Goal: Information Seeking & Learning: Learn about a topic

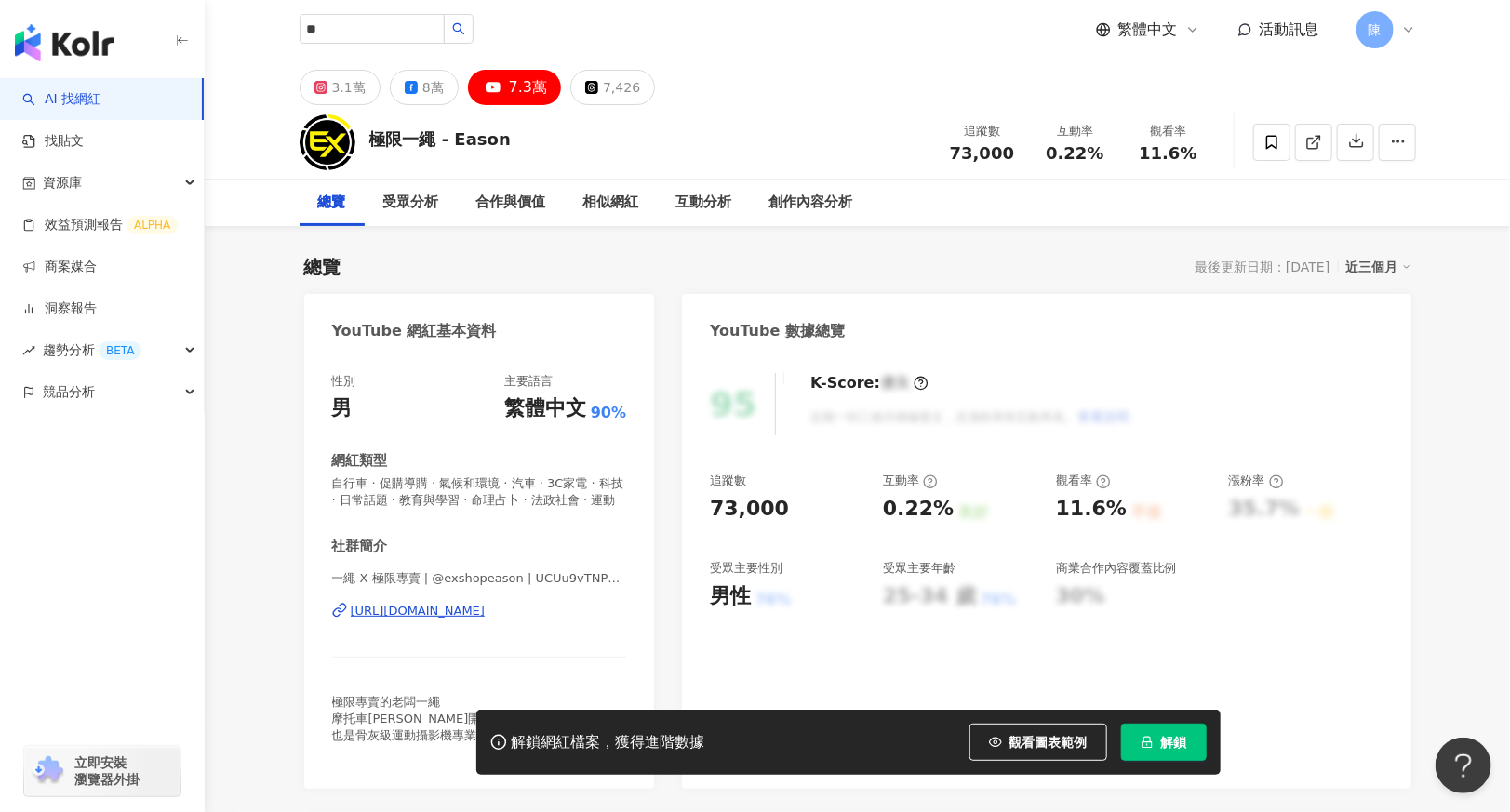
type input "**"
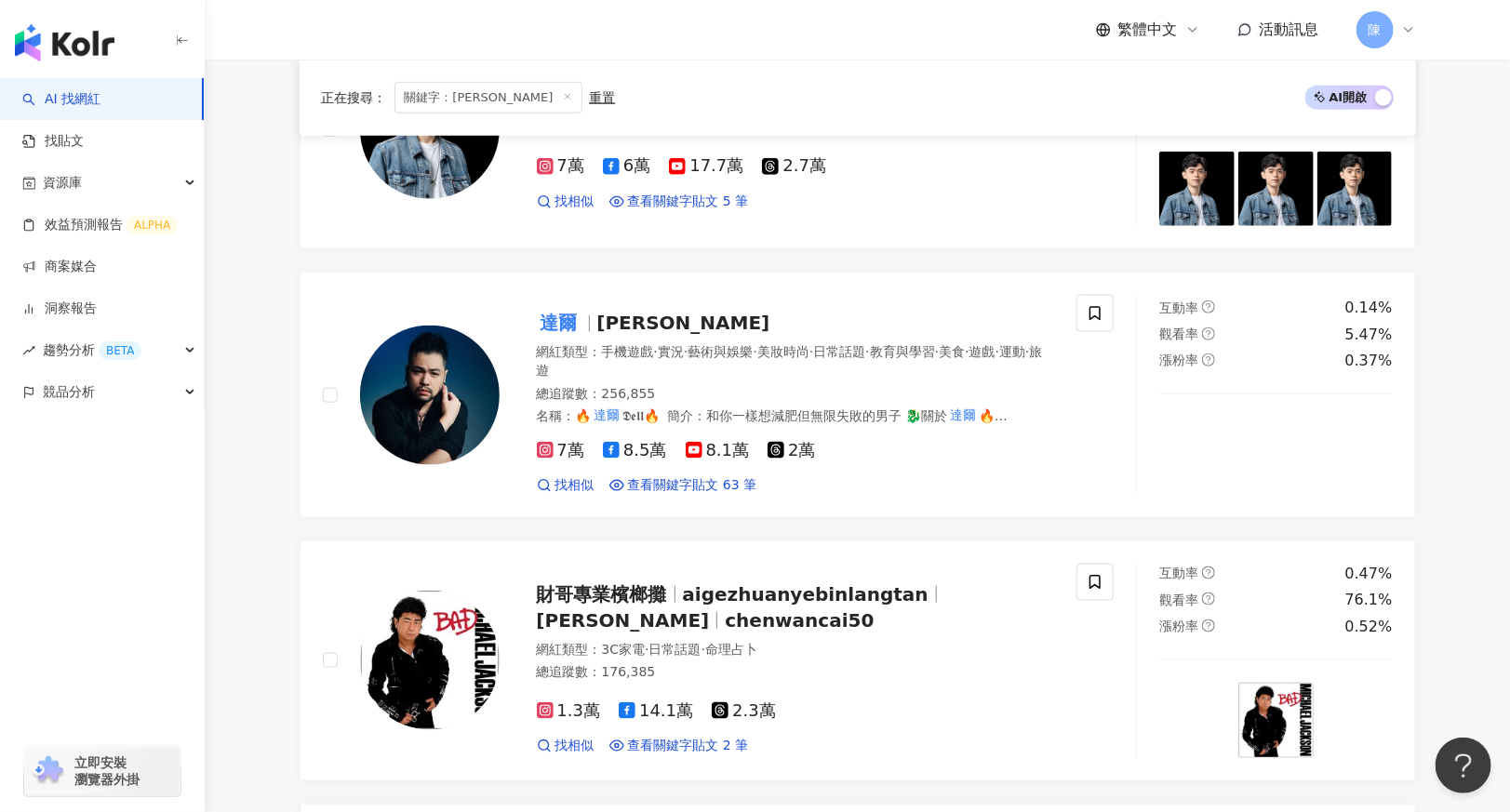
scroll to position [930, 0]
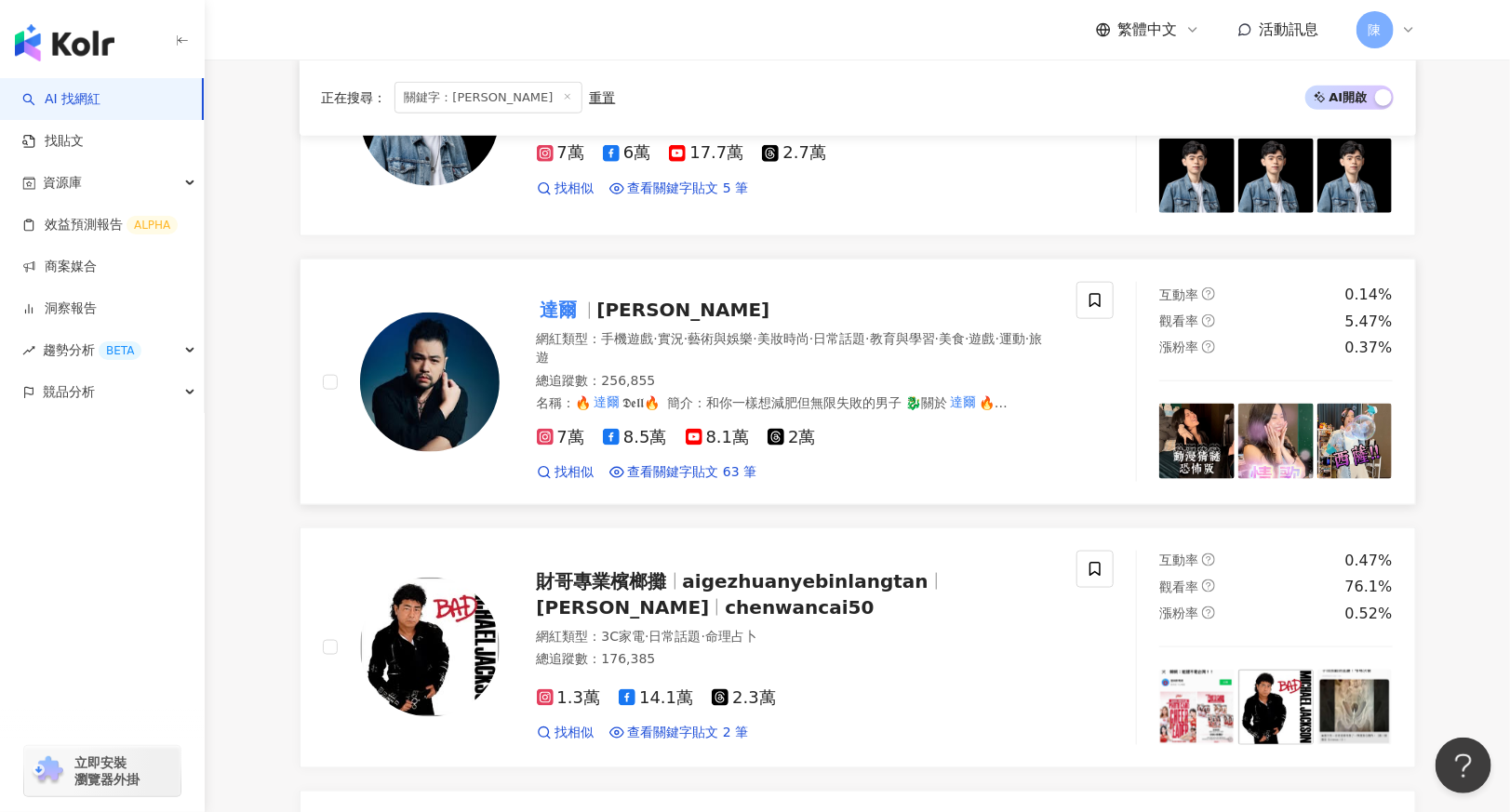
click at [744, 376] on div "總追蹤數 ： 256,855" at bounding box center [797, 381] width 519 height 19
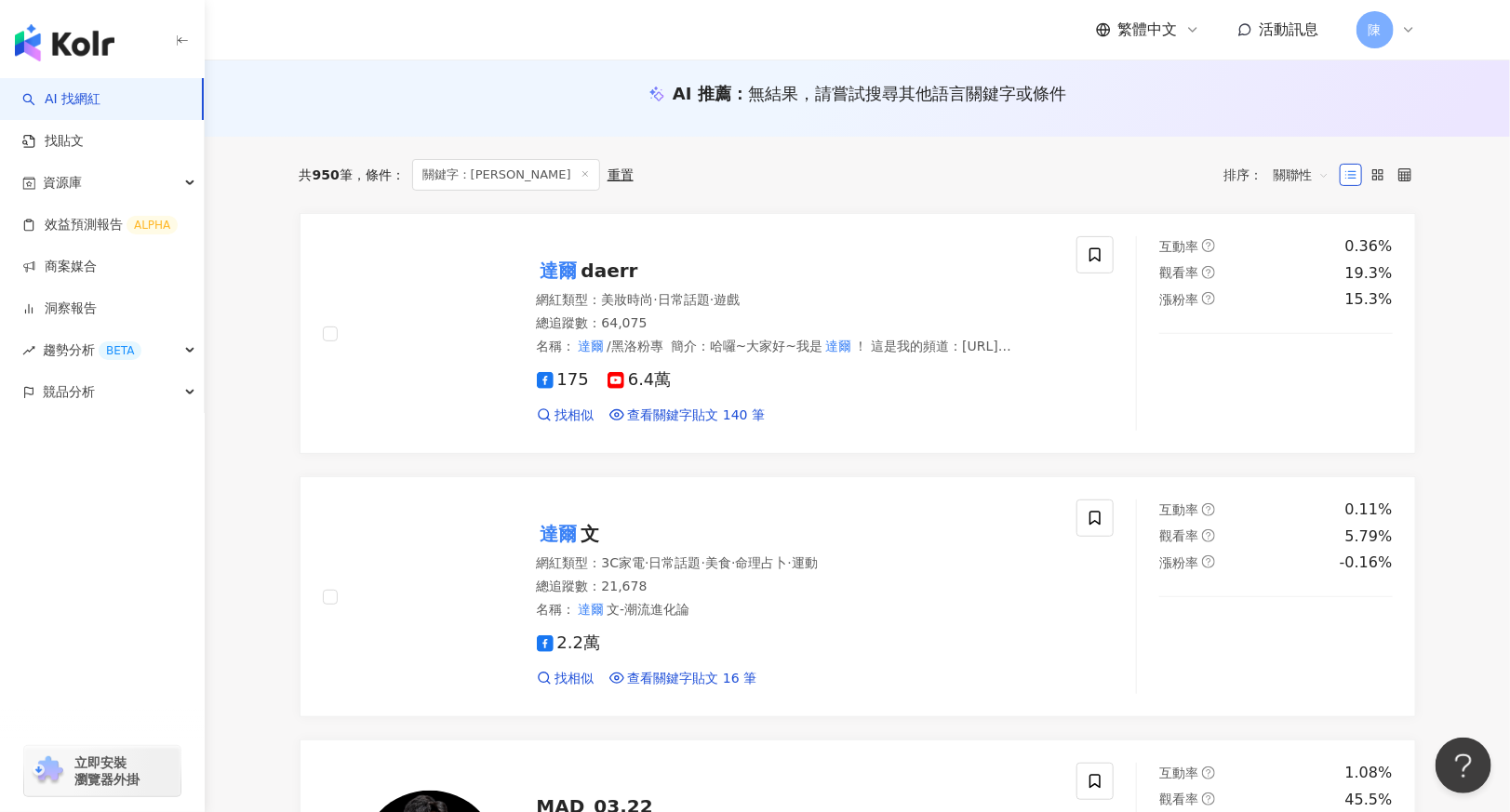
scroll to position [0, 0]
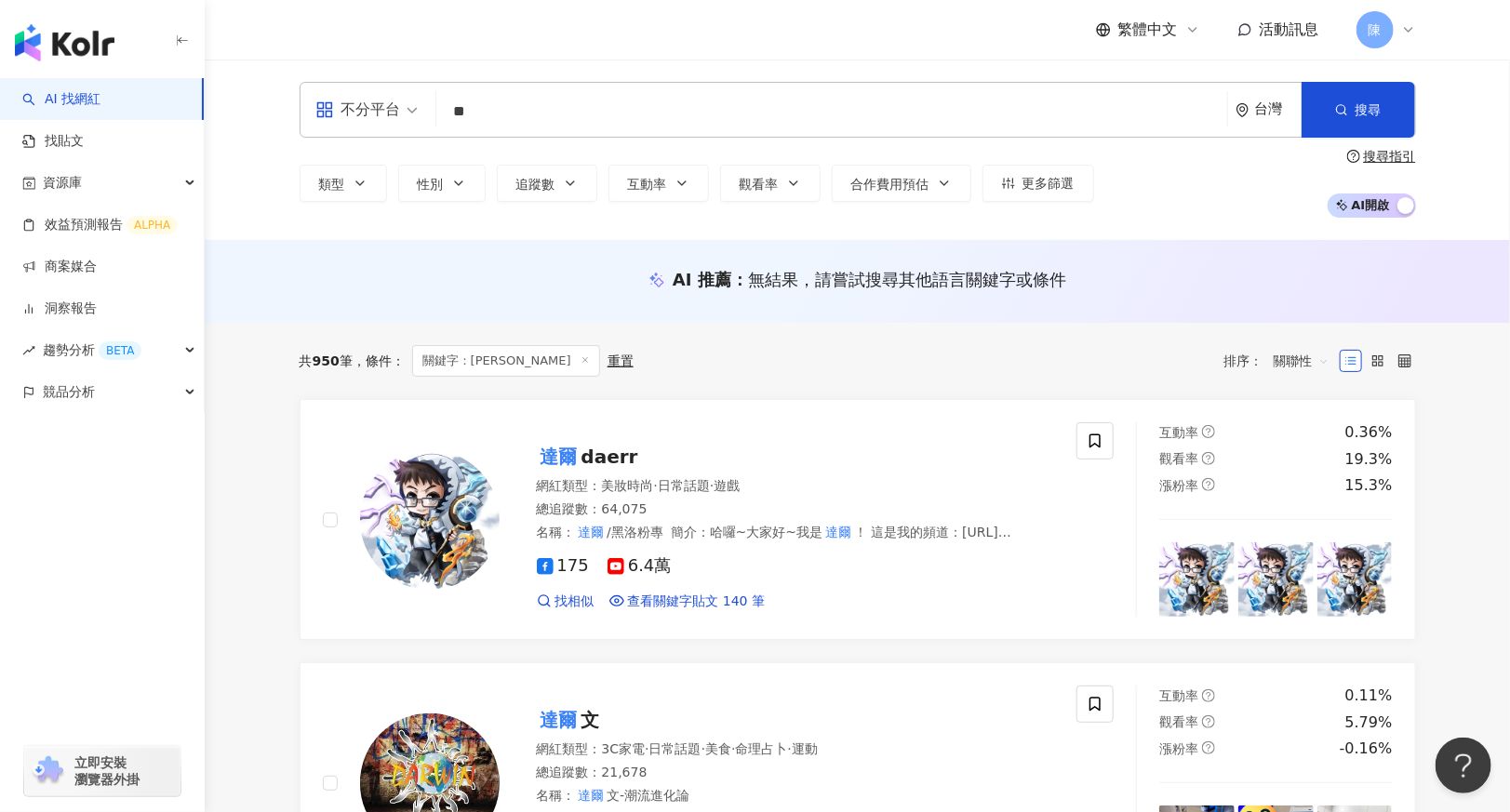
click at [593, 113] on input "**" at bounding box center [832, 112] width 776 height 36
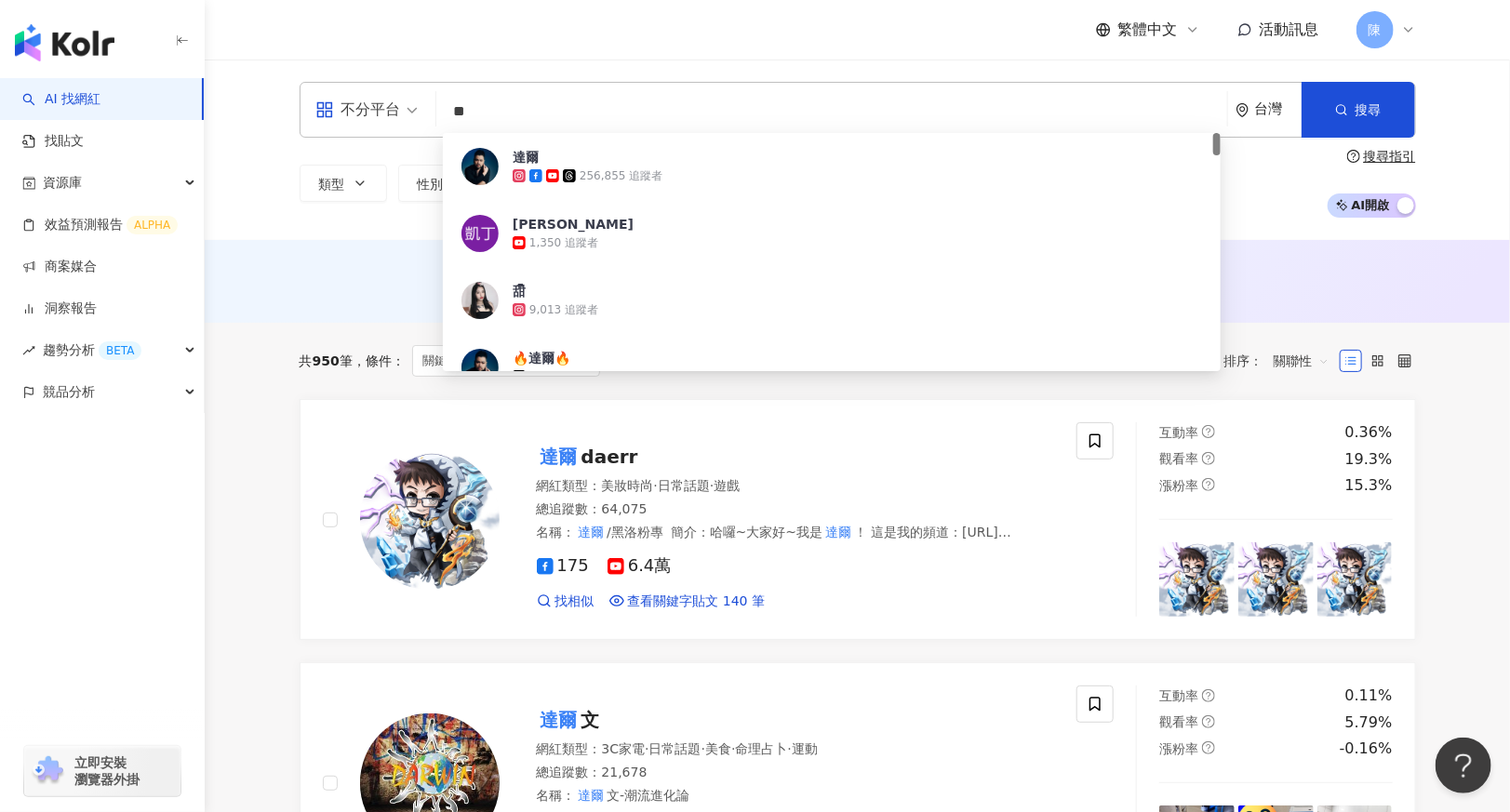
click at [593, 113] on input "**" at bounding box center [832, 112] width 776 height 36
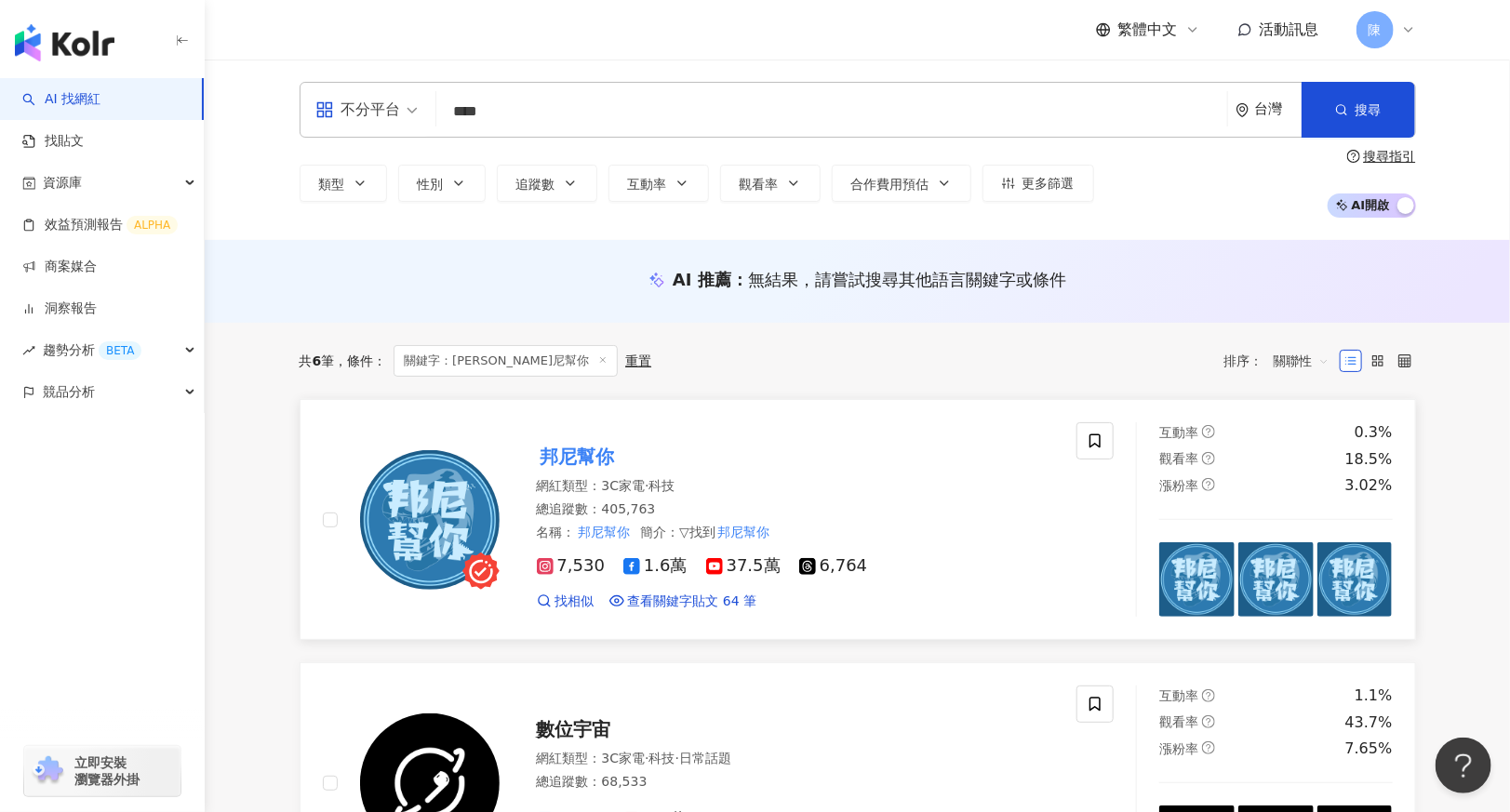
type input "****"
click at [579, 447] on mark "邦尼幫你" at bounding box center [578, 457] width 82 height 30
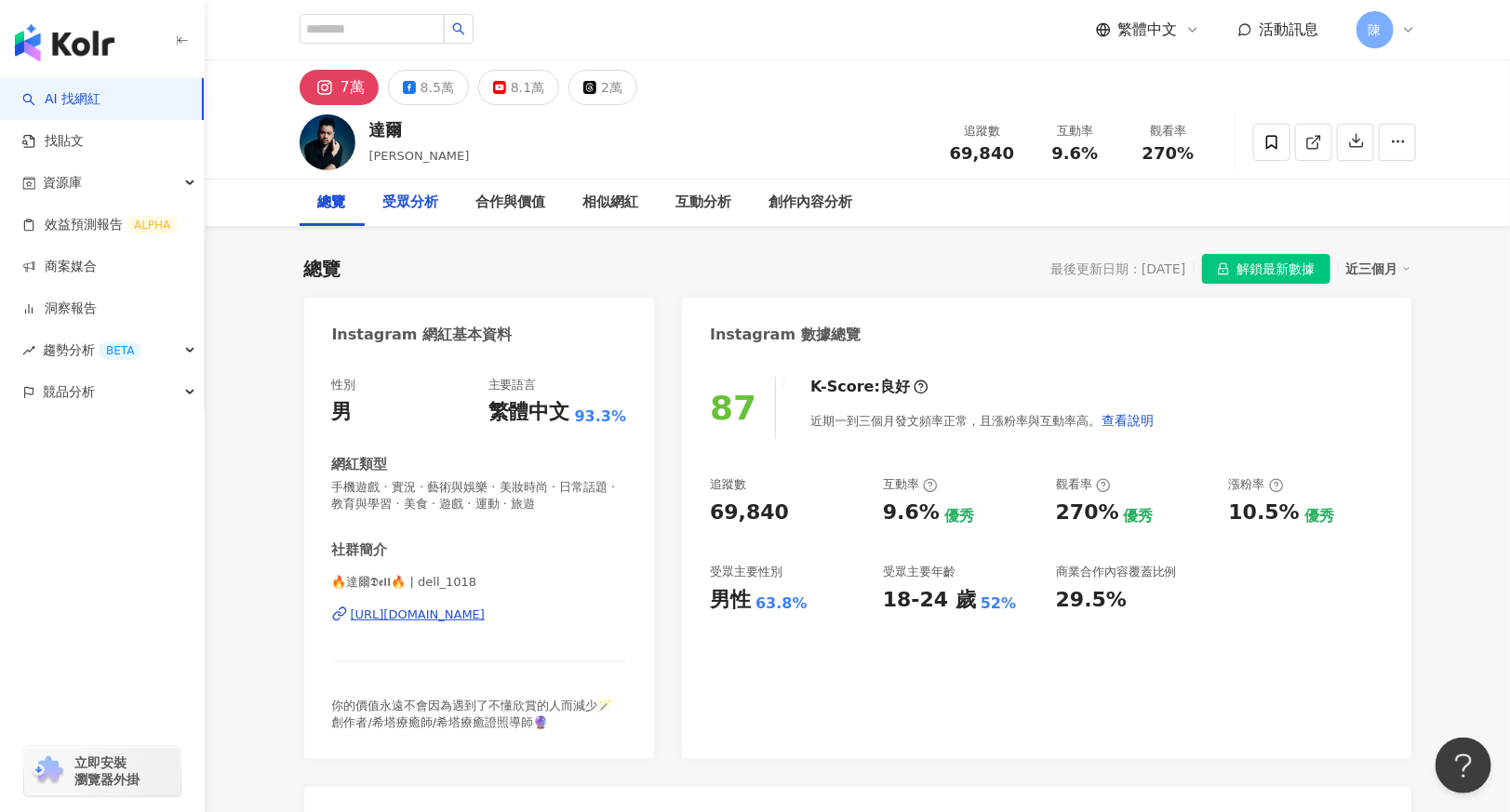
click at [436, 210] on div "受眾分析" at bounding box center [411, 203] width 55 height 23
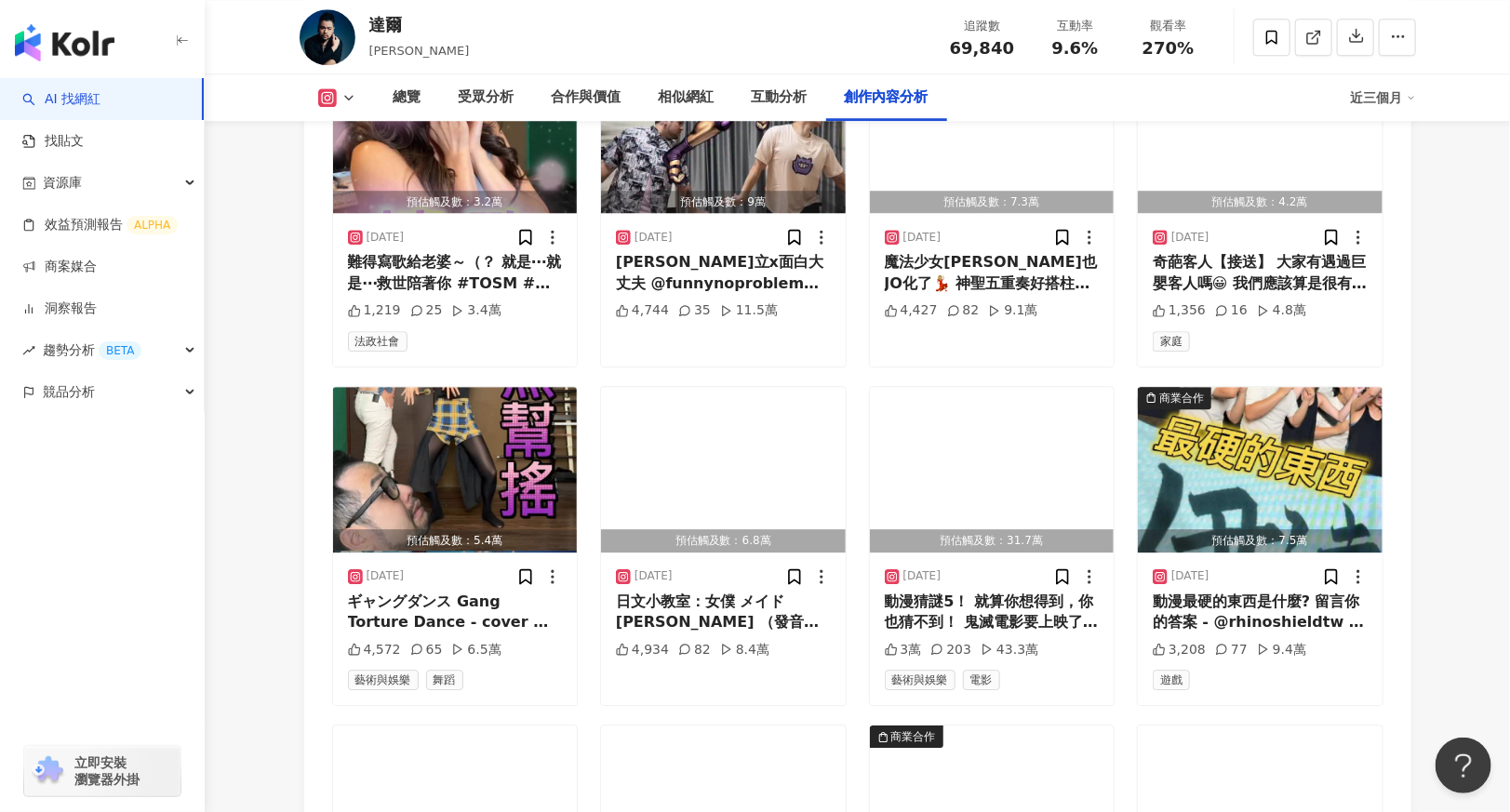
scroll to position [5894, 0]
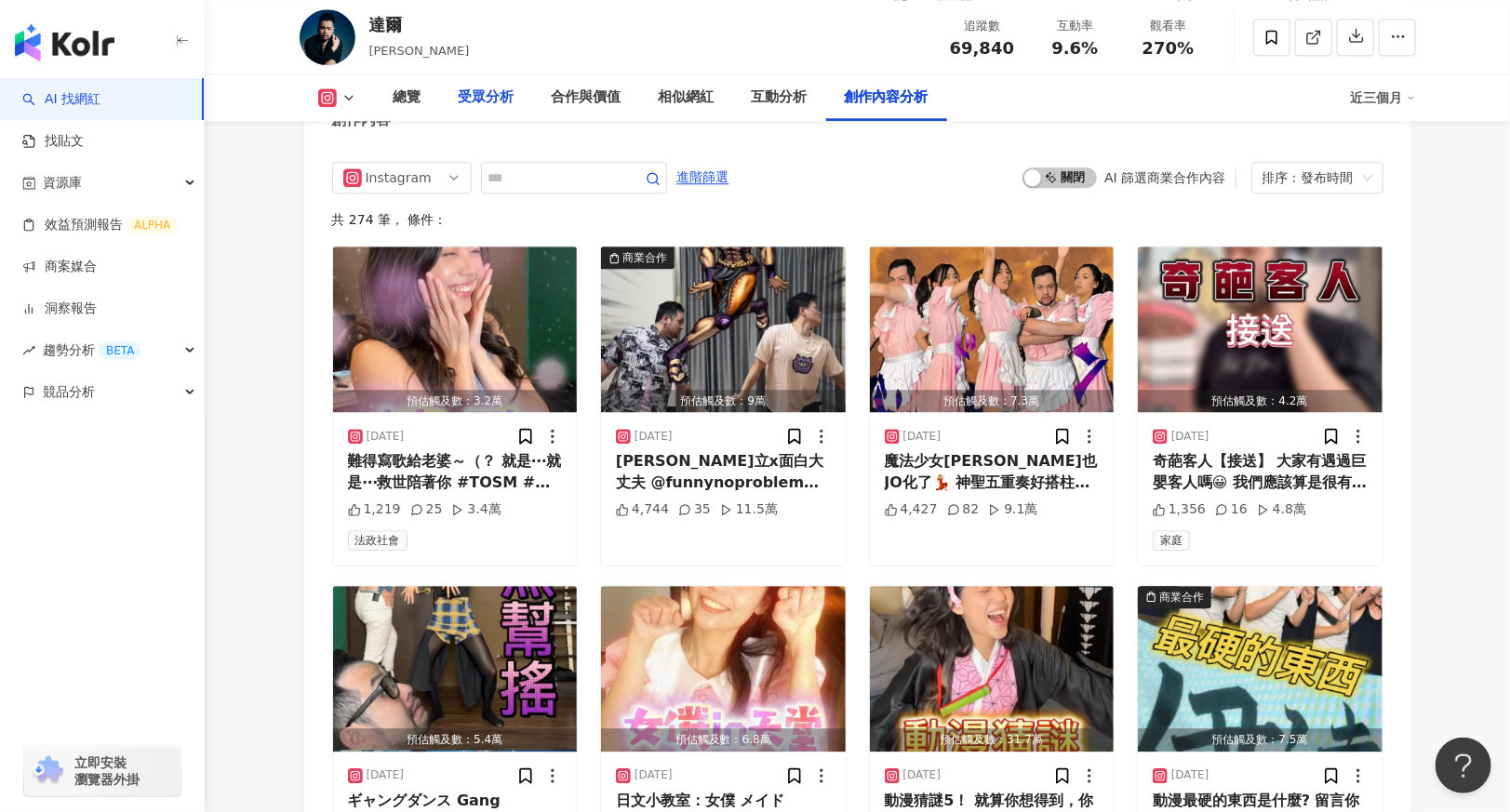
click at [502, 112] on div "受眾分析" at bounding box center [487, 97] width 93 height 46
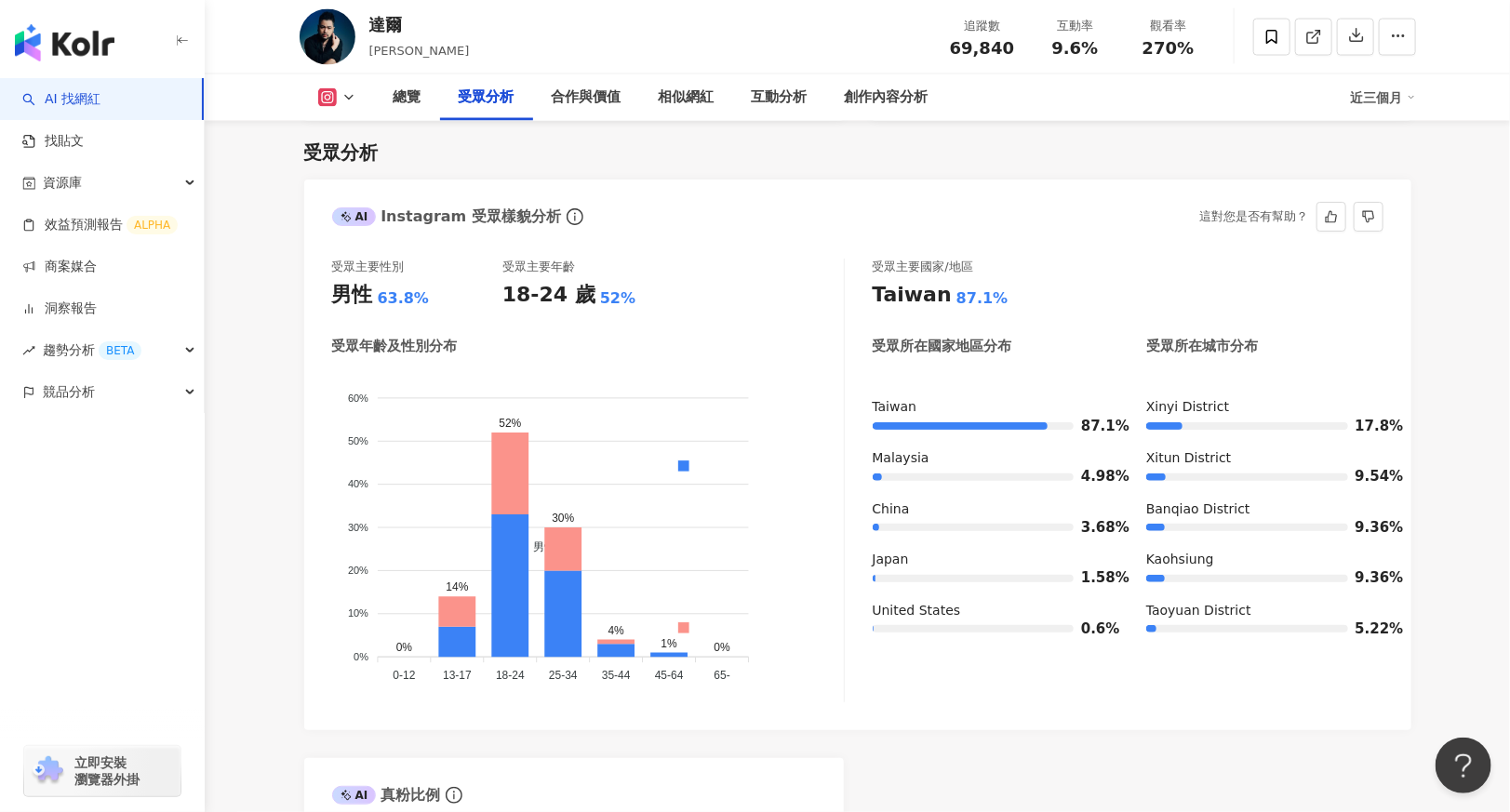
scroll to position [2411, 0]
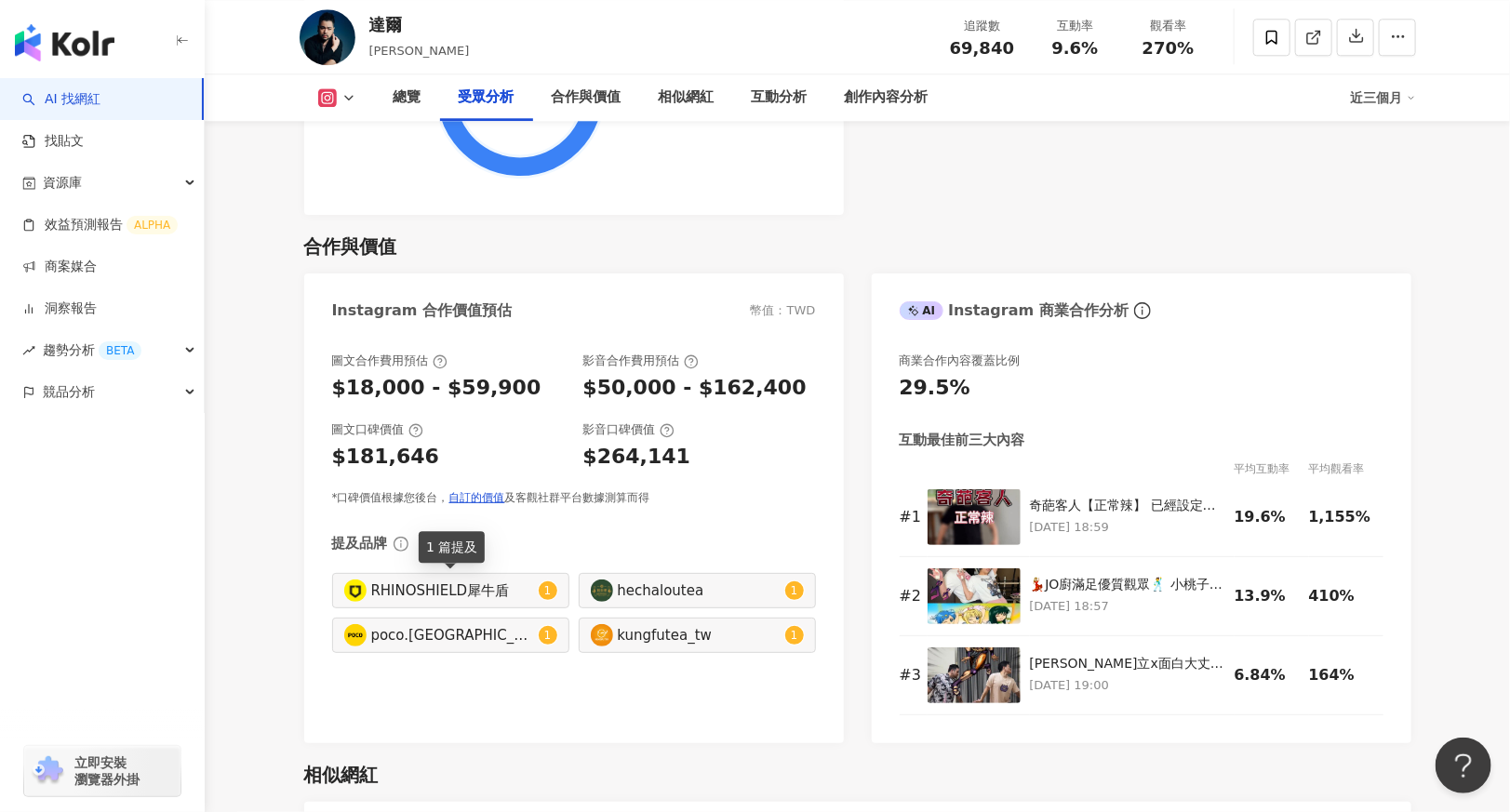
click at [457, 588] on div "RHINOSHIELD犀牛盾" at bounding box center [452, 590] width 163 height 21
type input "**********"
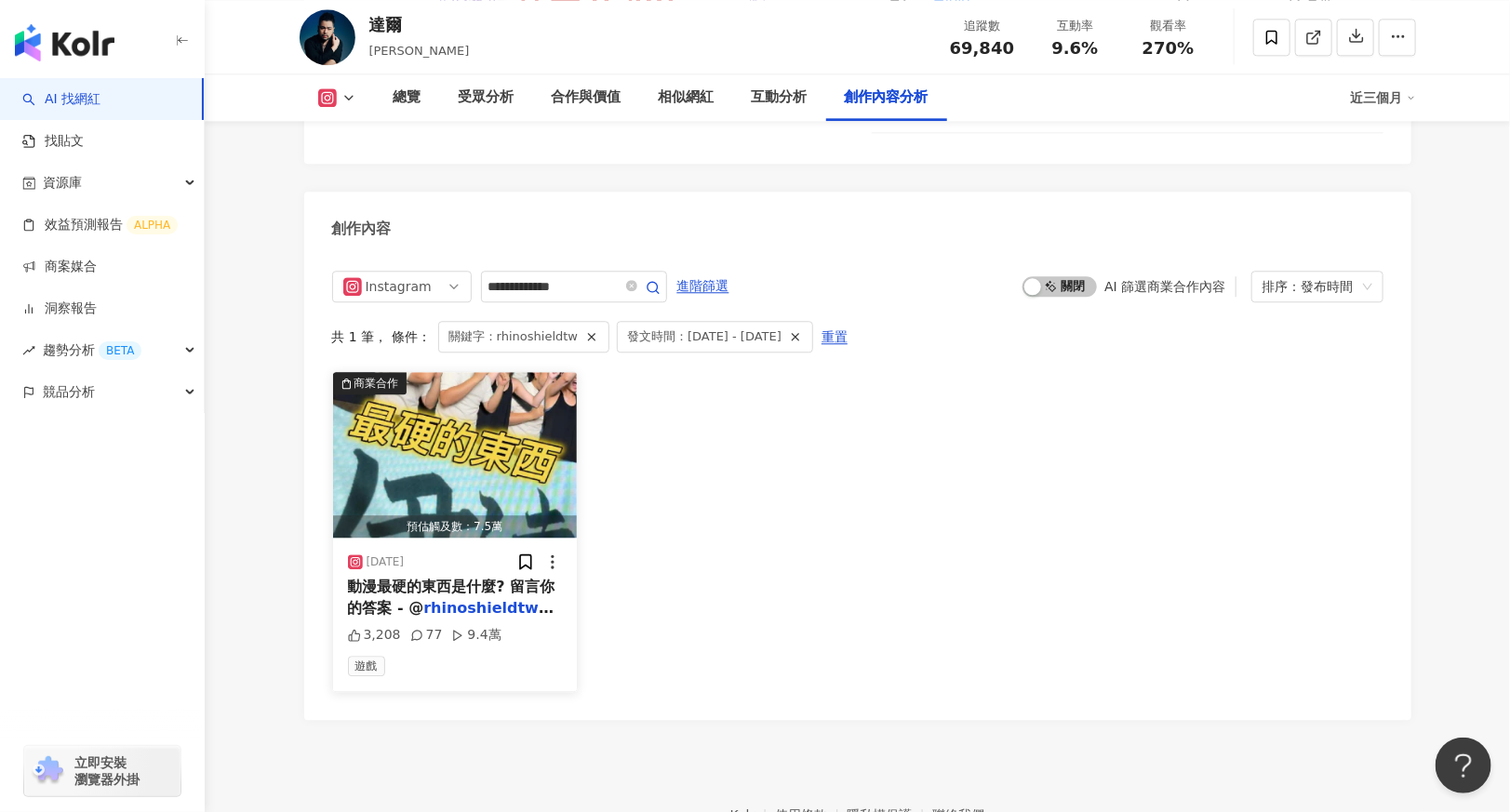
click at [448, 406] on img "button" at bounding box center [455, 454] width 244 height 165
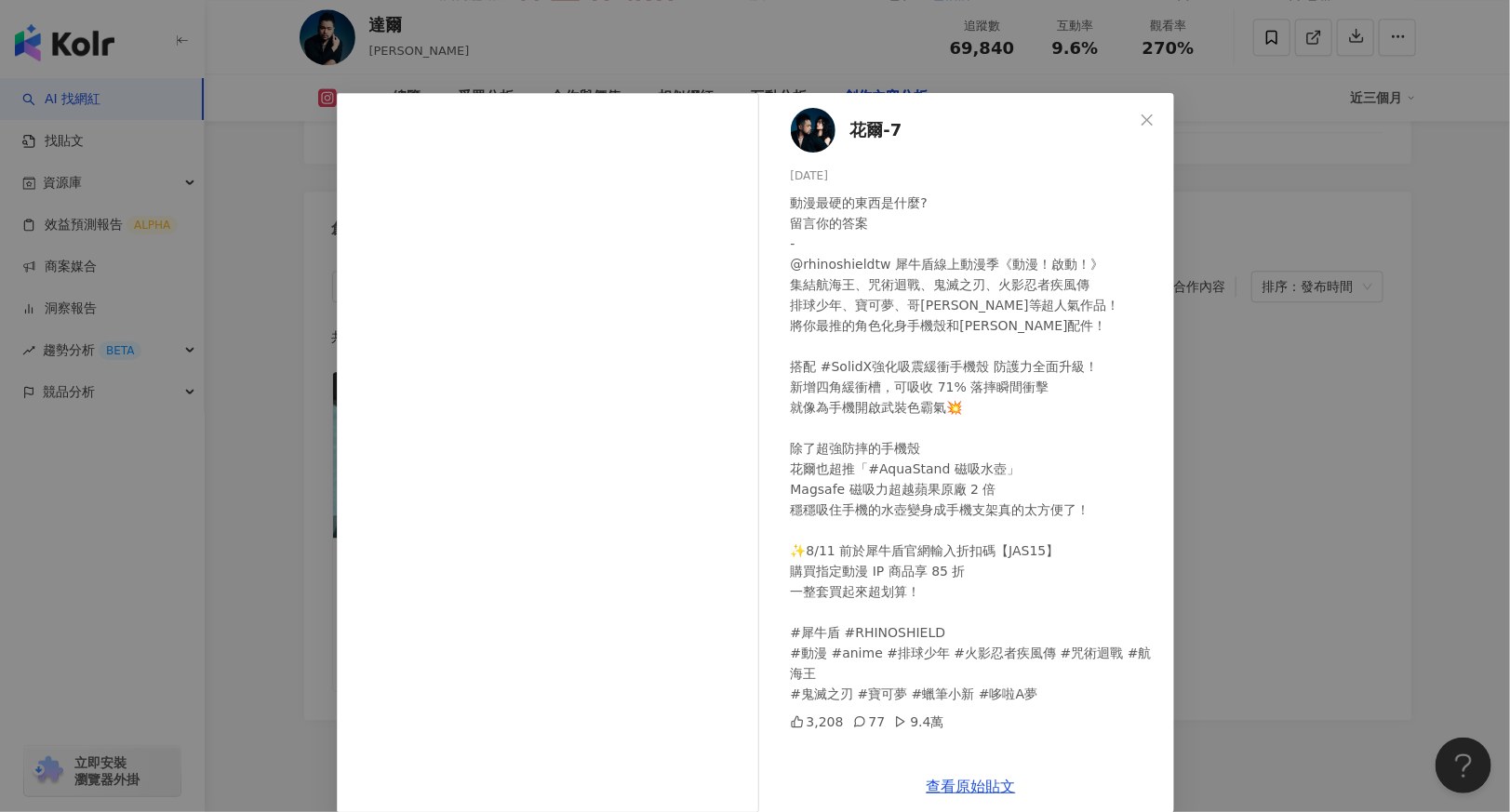
scroll to position [24, 0]
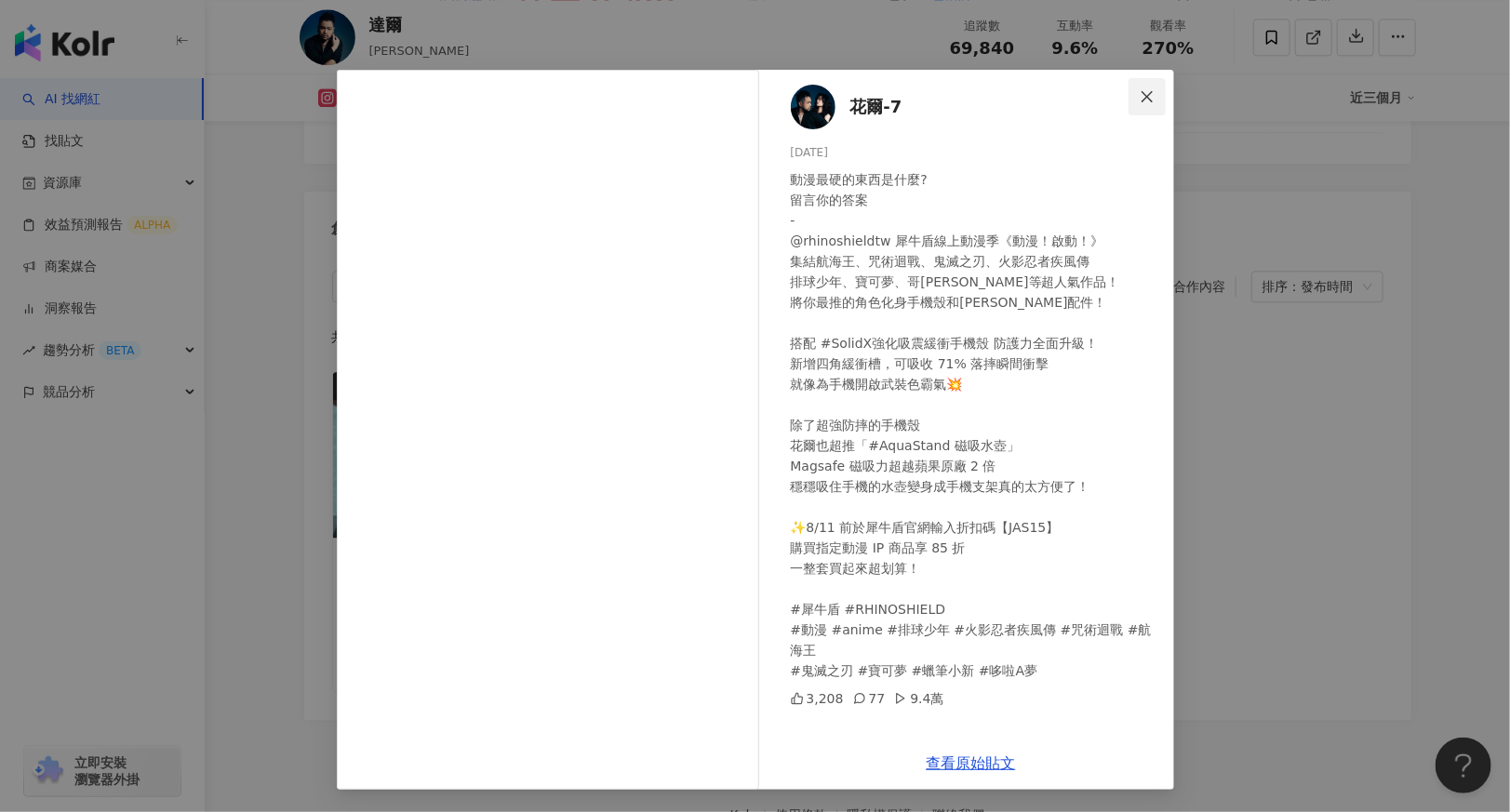
click at [1142, 95] on icon "close" at bounding box center [1147, 95] width 11 height 11
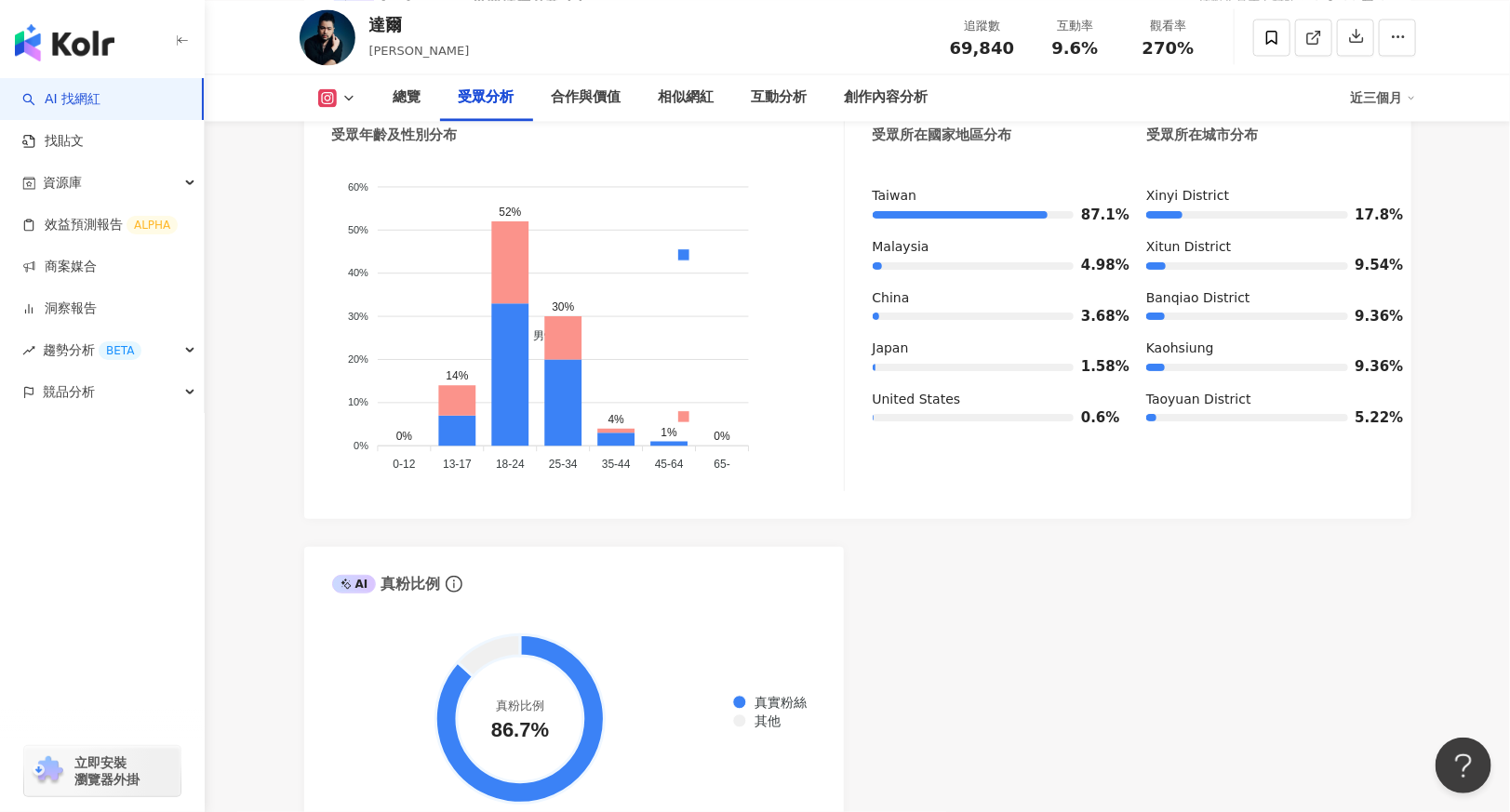
scroll to position [1599, 0]
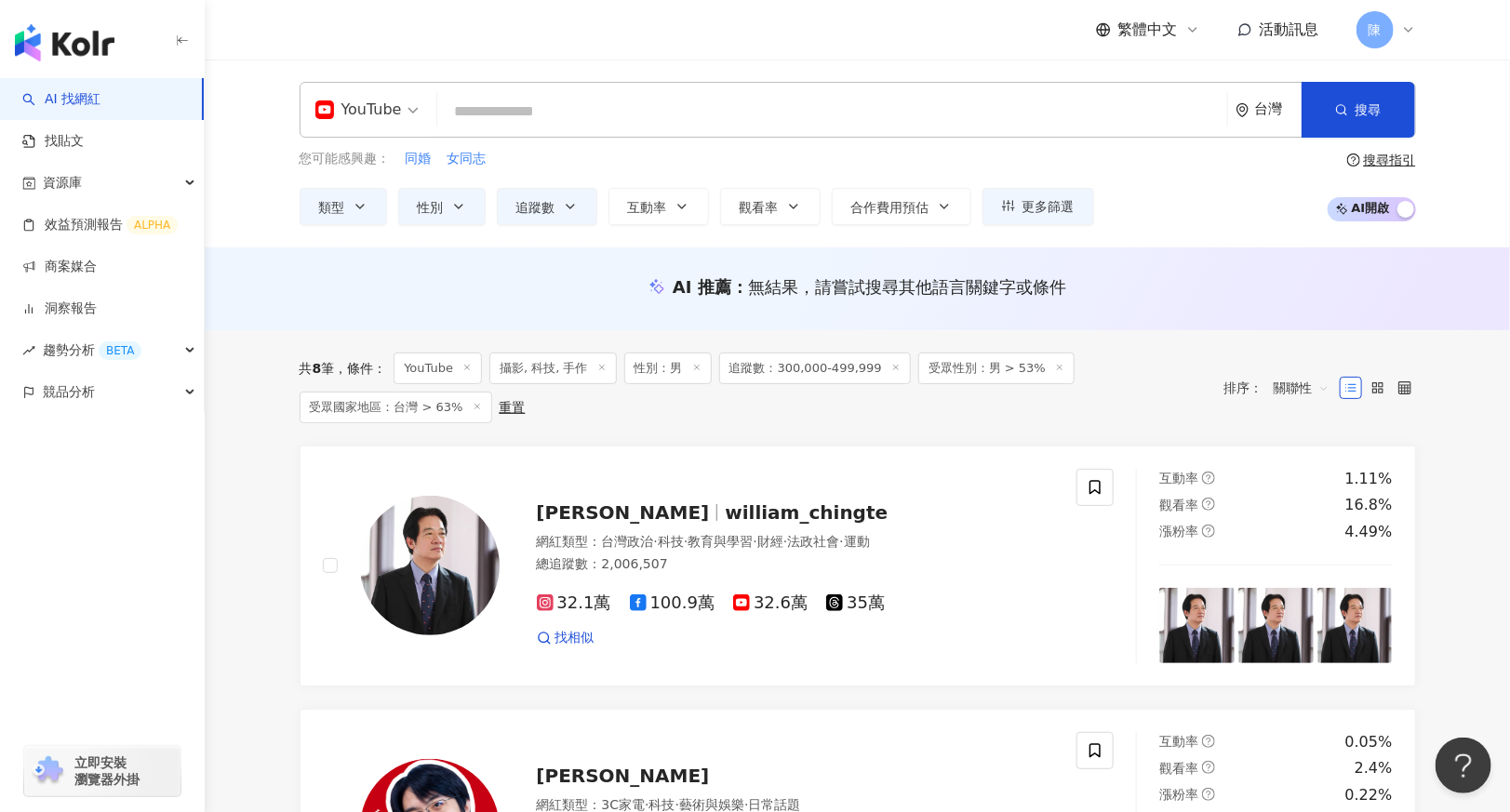
click at [390, 111] on div "YouTube" at bounding box center [358, 110] width 86 height 30
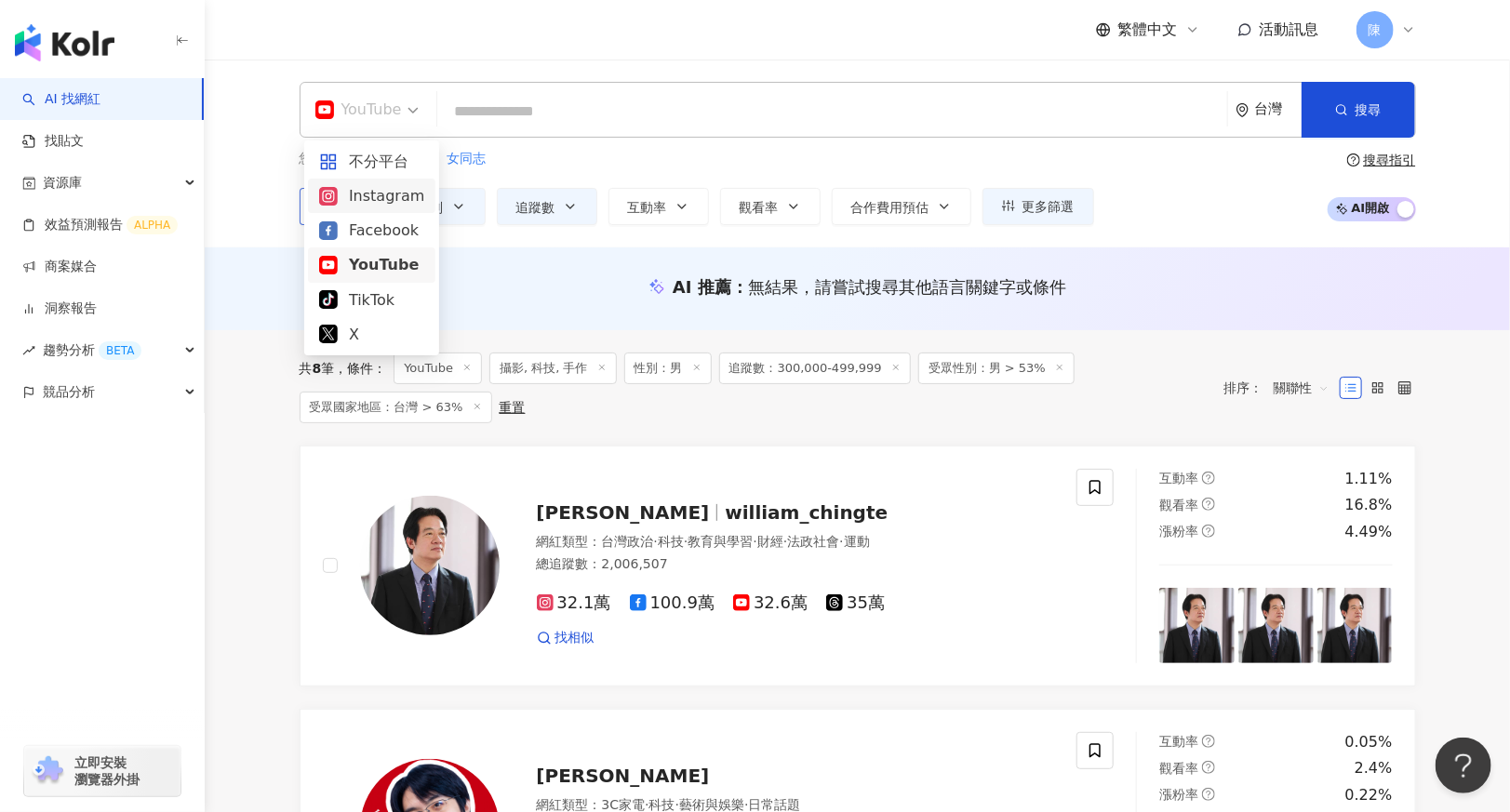
click at [377, 199] on div "Instagram" at bounding box center [372, 196] width 105 height 24
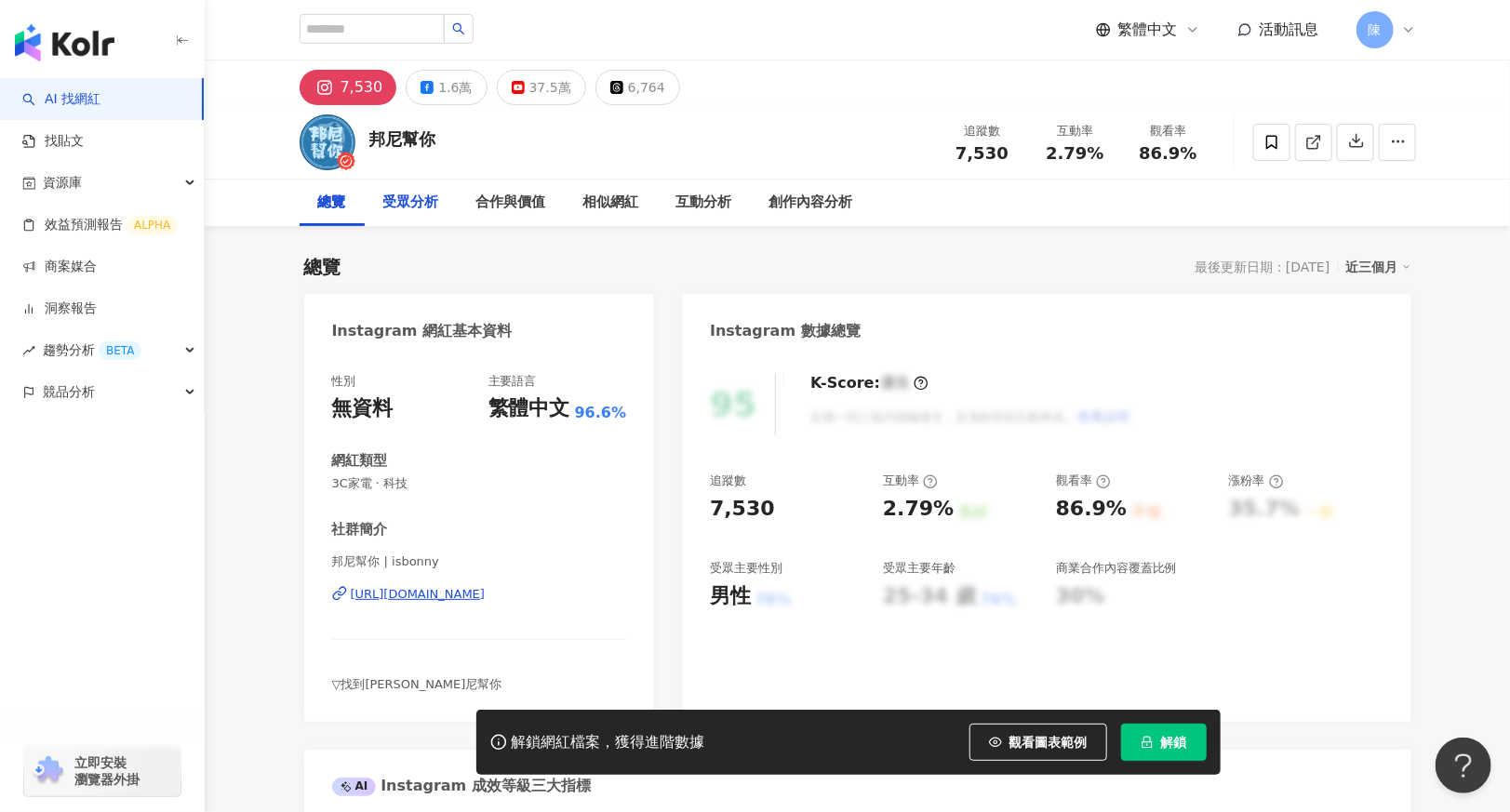
click at [410, 199] on div "受眾分析" at bounding box center [411, 203] width 55 height 23
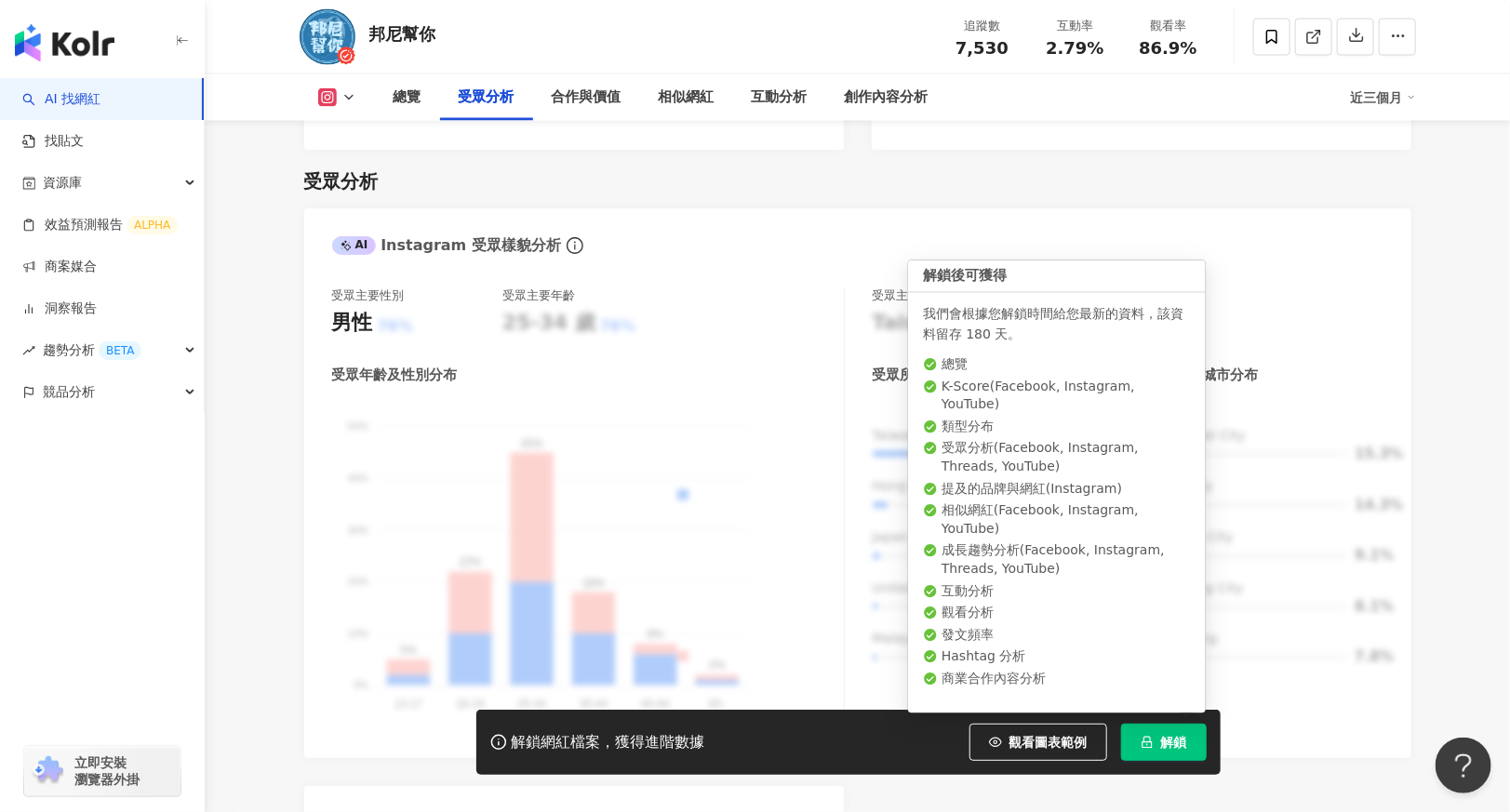
click at [1168, 737] on span "解鎖" at bounding box center [1174, 742] width 26 height 15
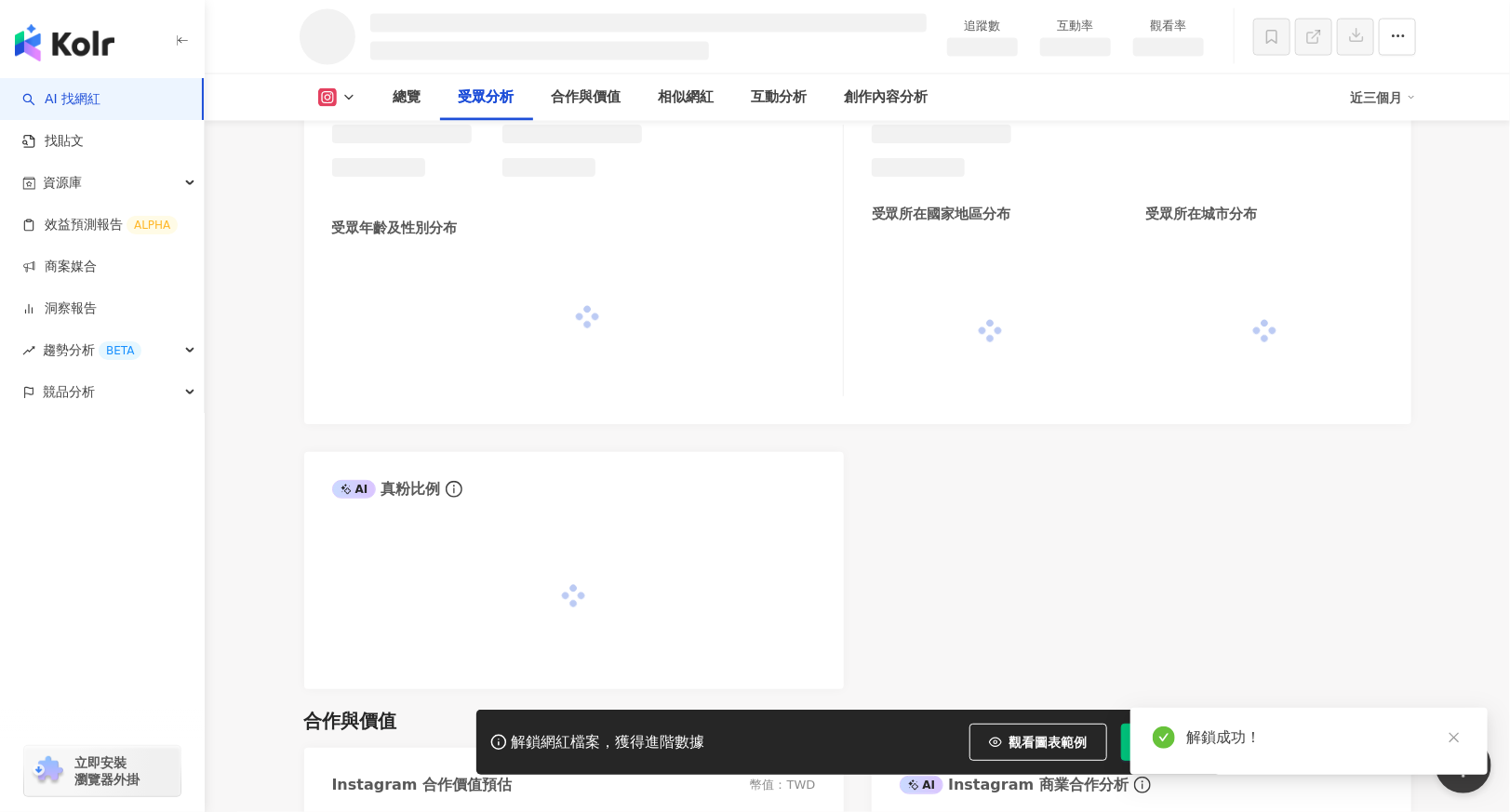
scroll to position [1532, 0]
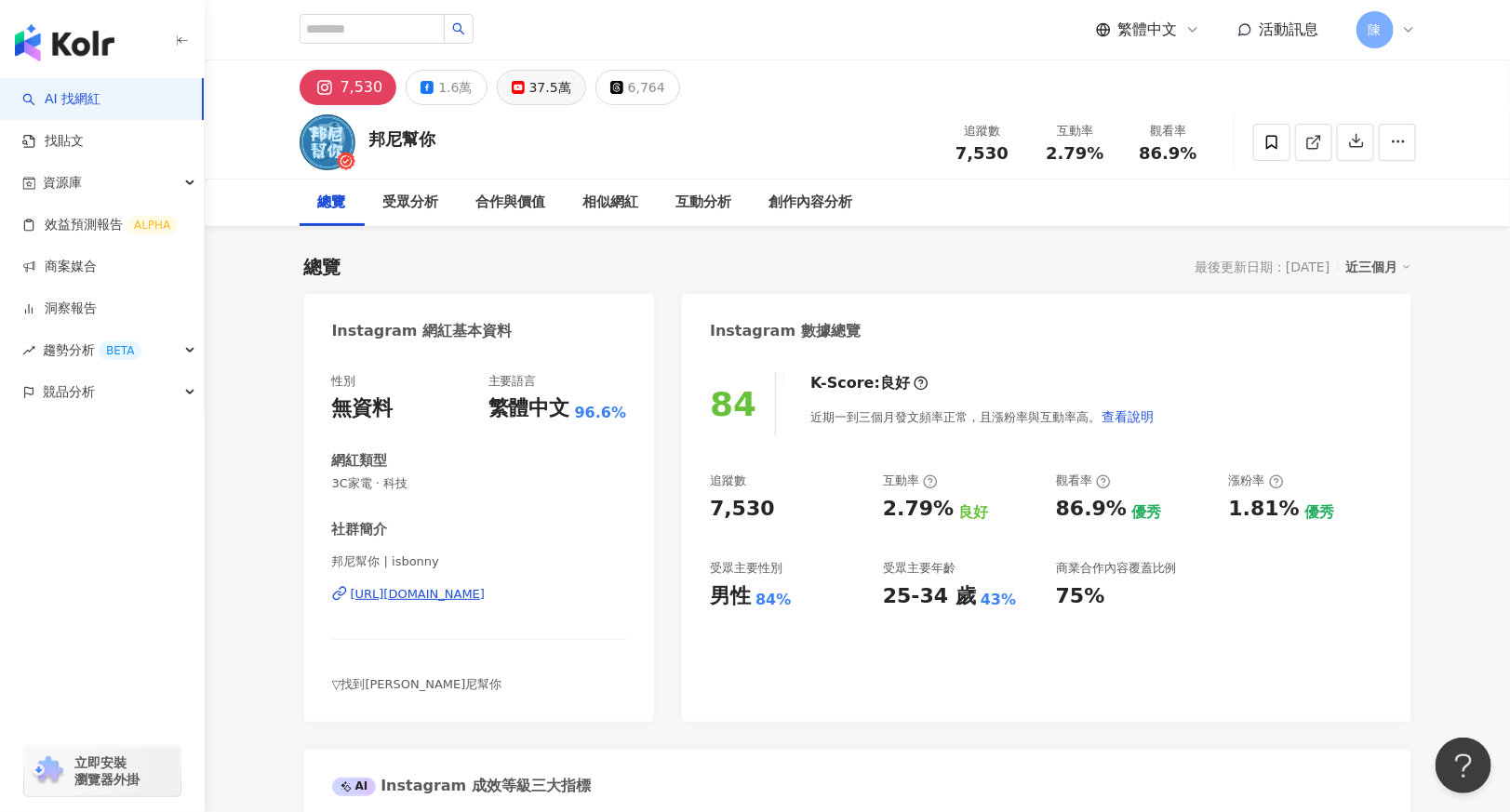
click at [532, 79] on div "37.5萬" at bounding box center [550, 87] width 42 height 26
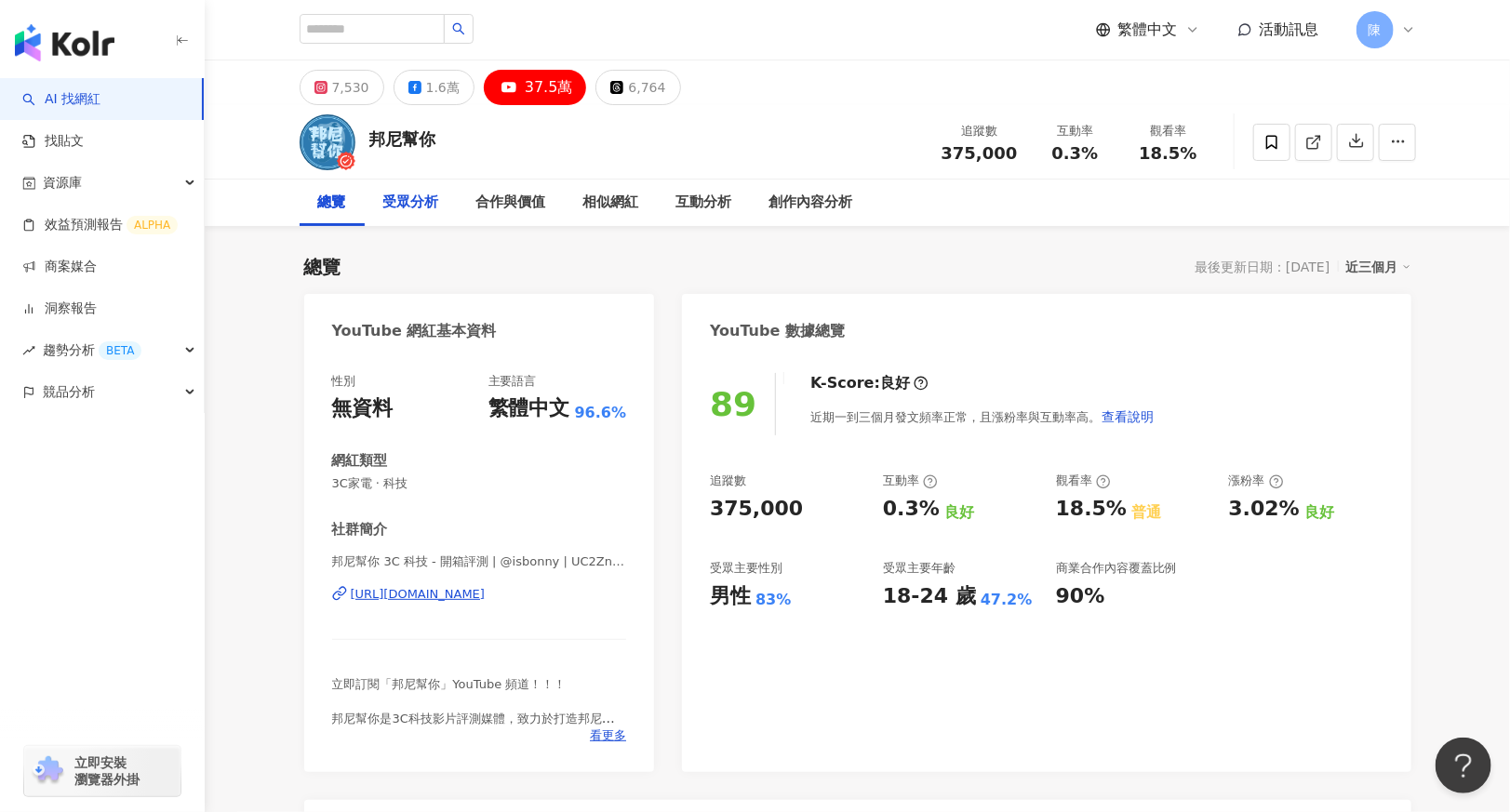
click at [419, 211] on div "受眾分析" at bounding box center [411, 203] width 55 height 23
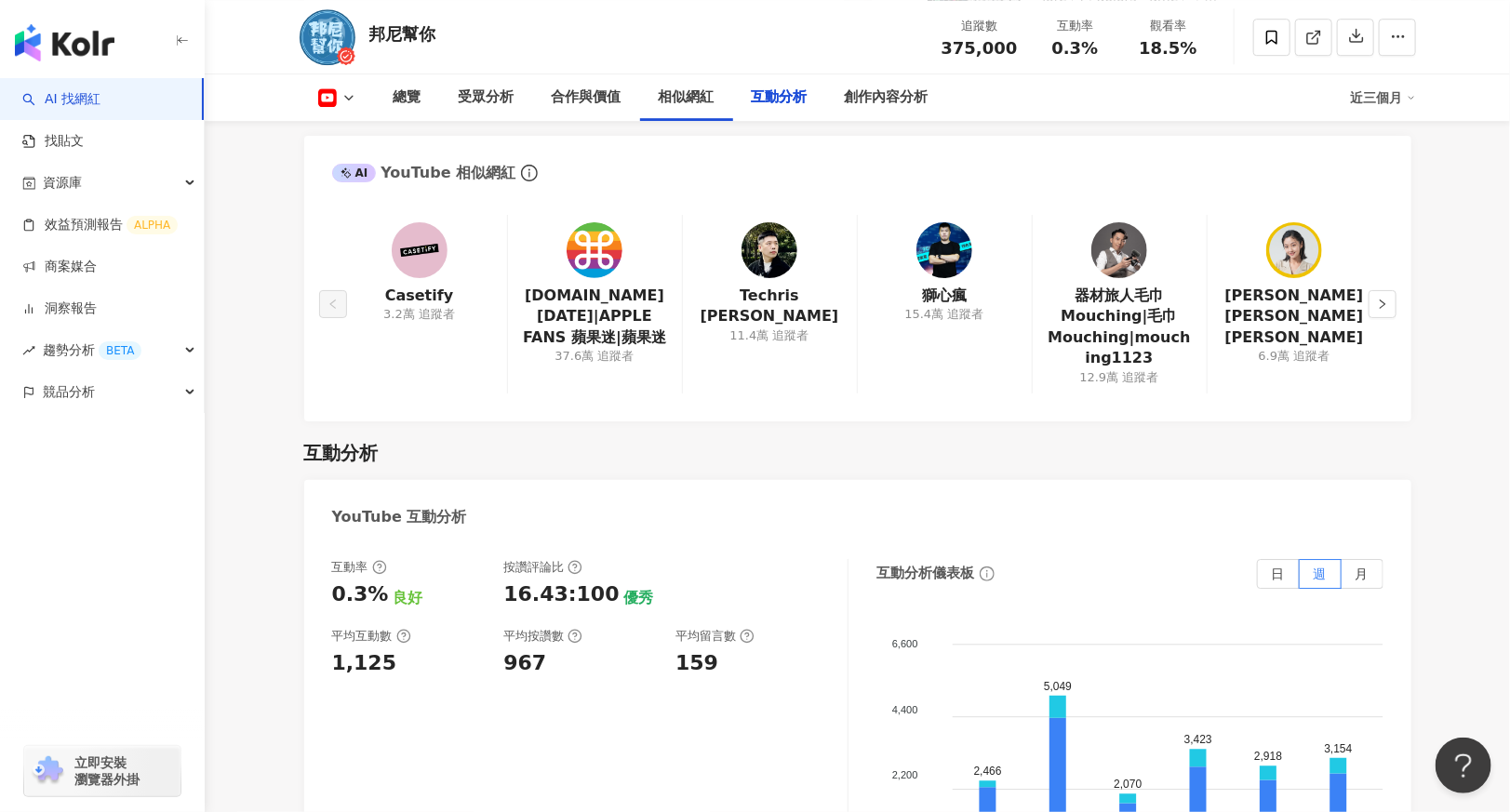
scroll to position [3170, 0]
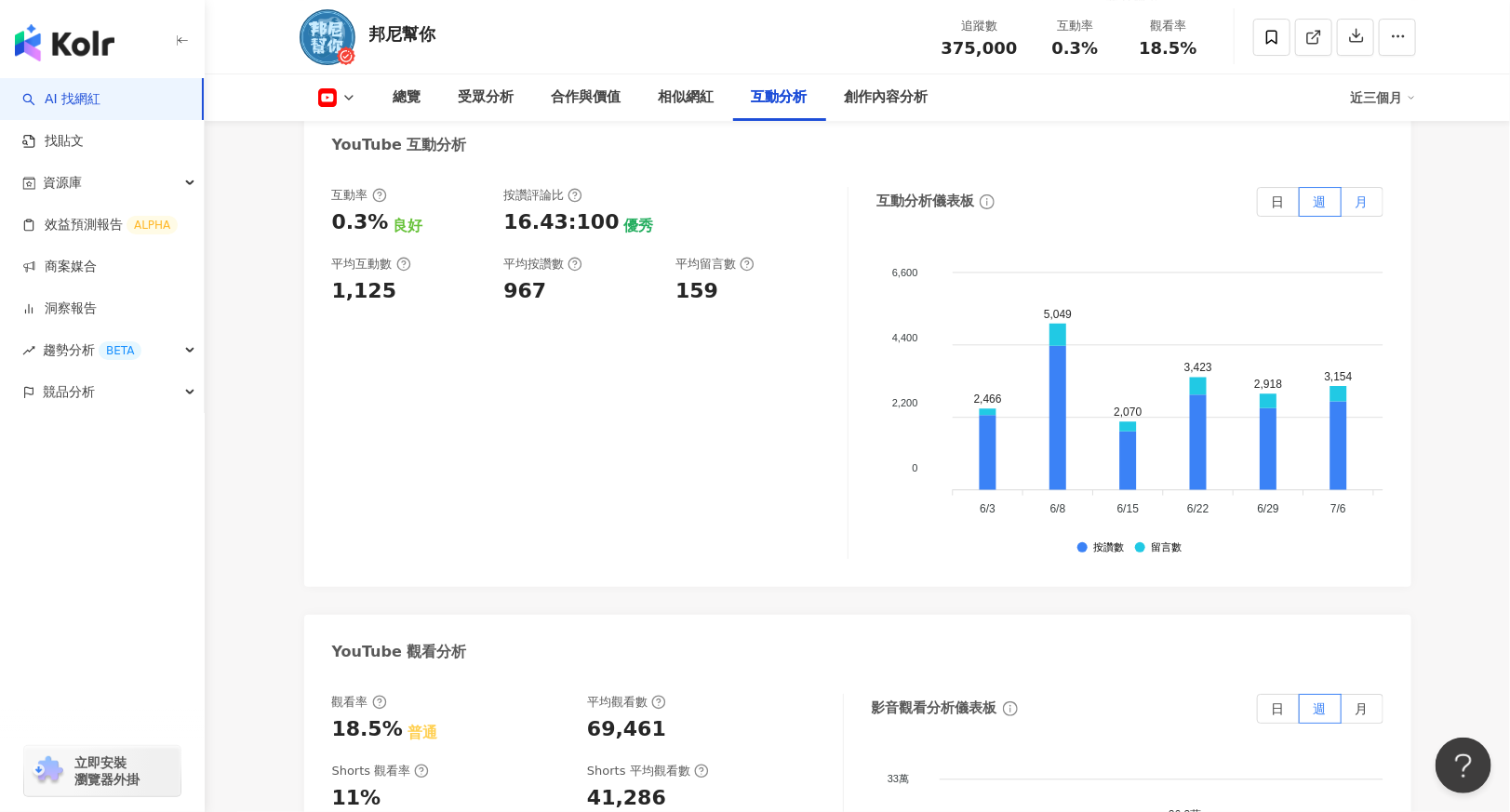
click at [1360, 195] on span "月" at bounding box center [1362, 202] width 13 height 15
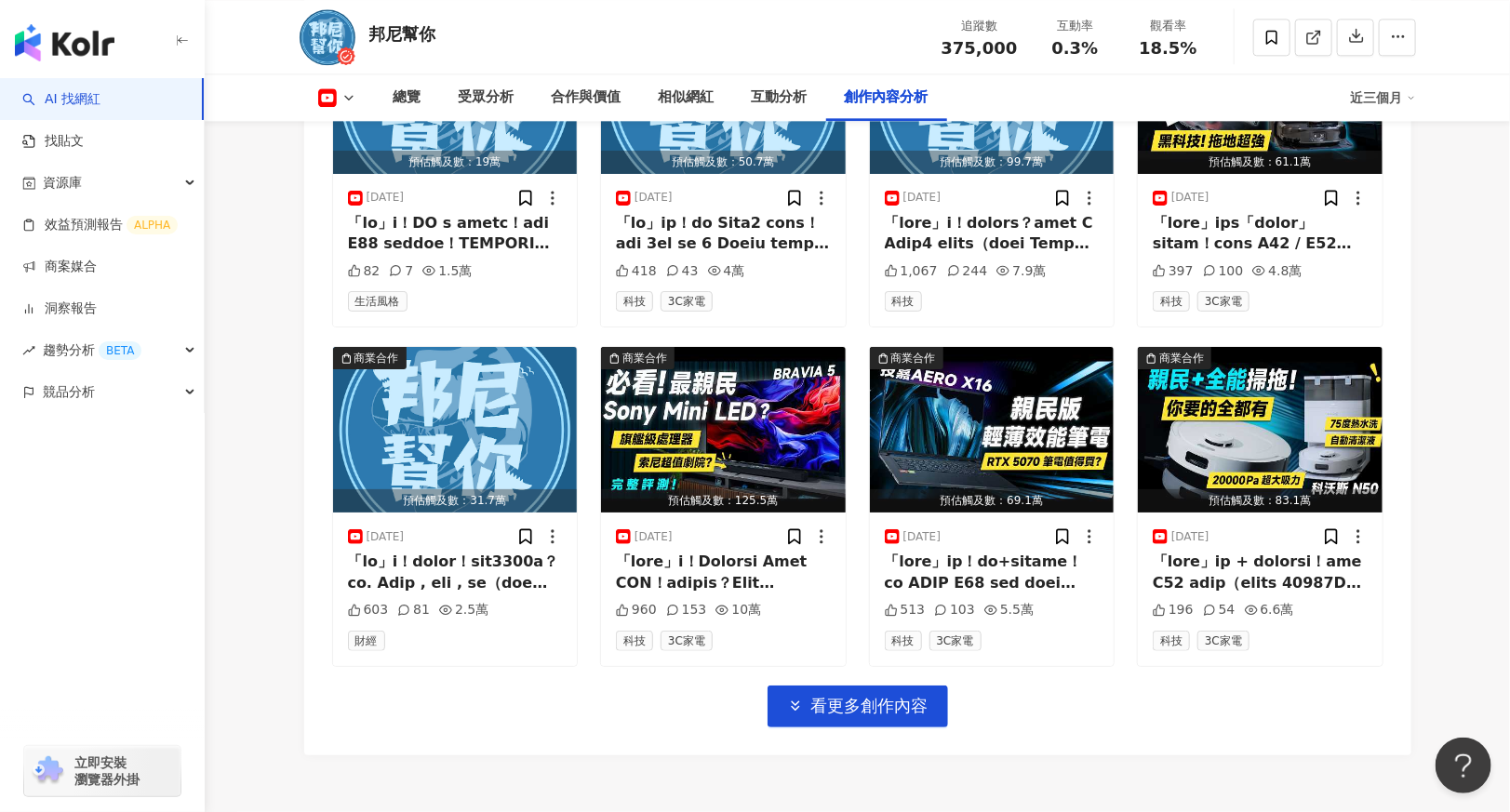
scroll to position [5880, 0]
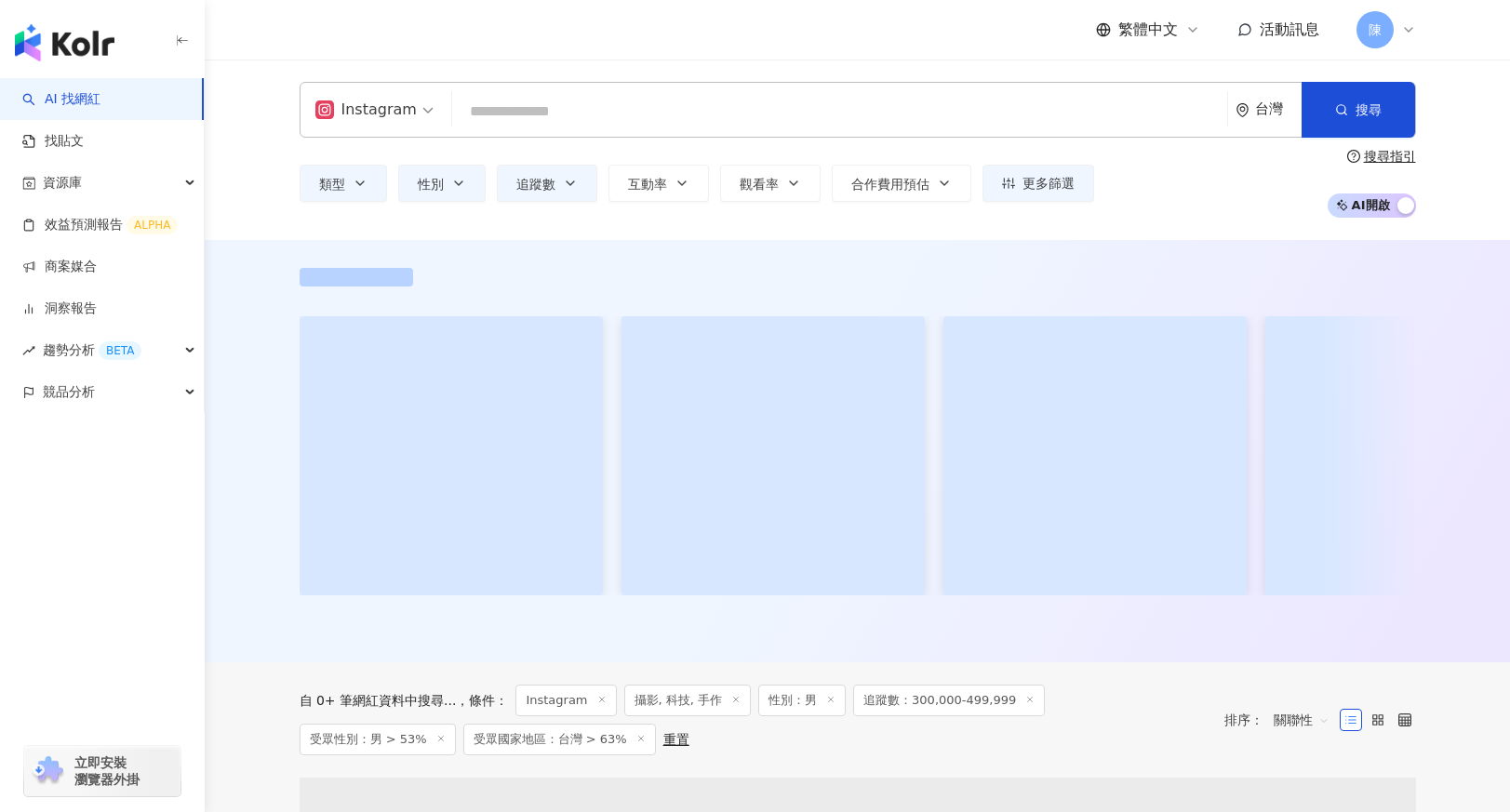
click at [592, 117] on input "search" at bounding box center [840, 112] width 760 height 36
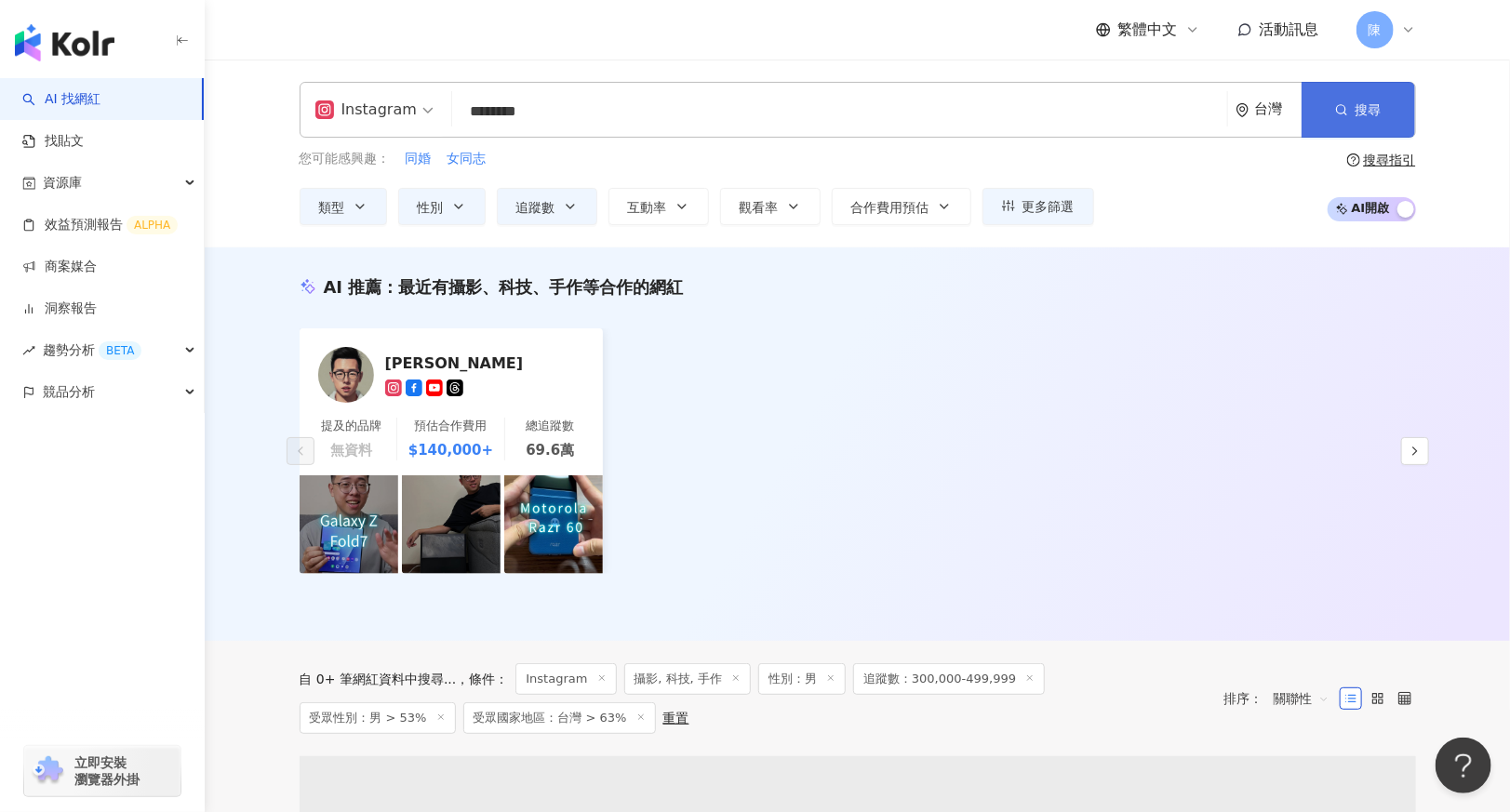
click at [1361, 106] on span "搜尋" at bounding box center [1368, 109] width 26 height 15
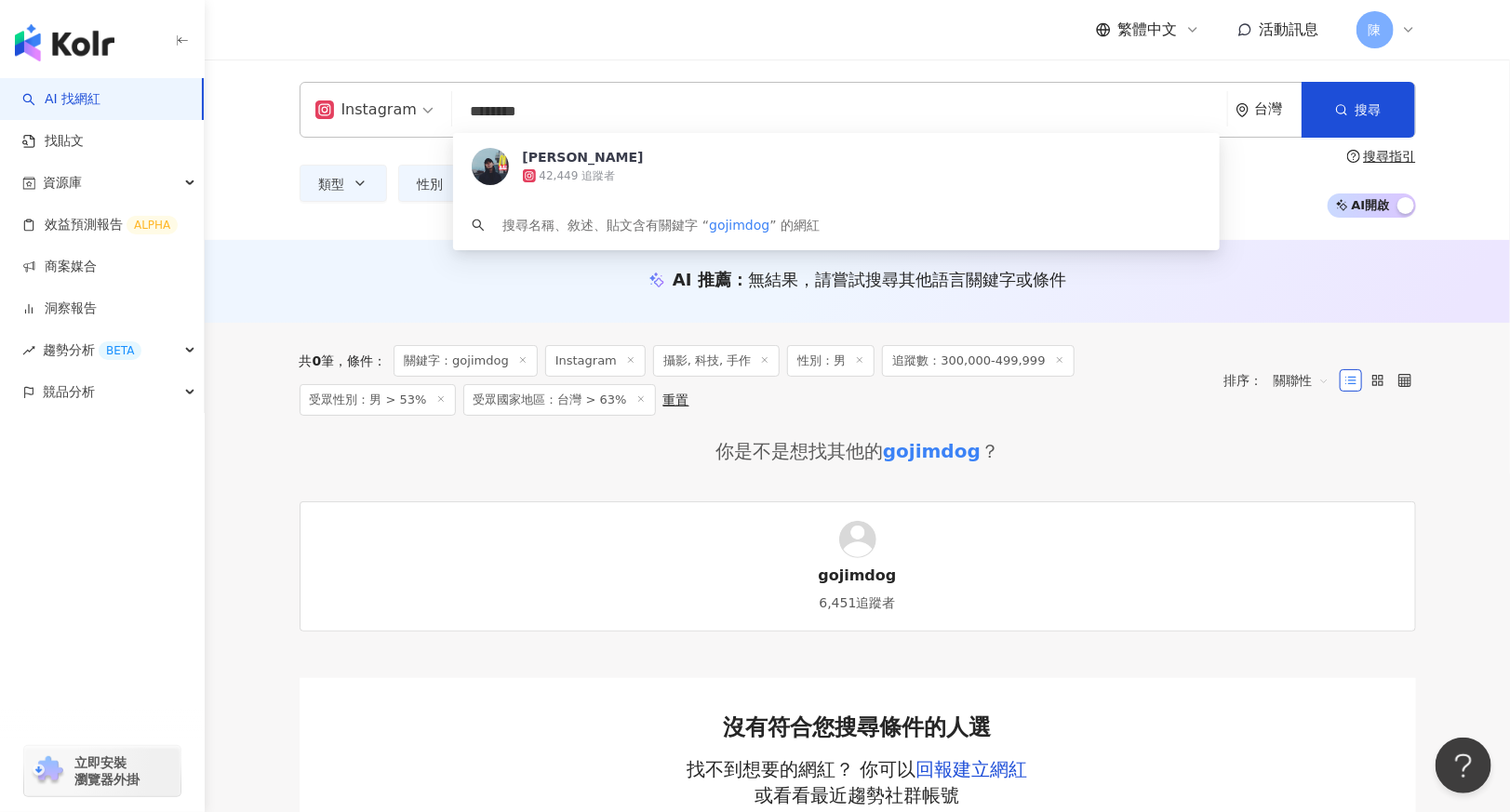
drag, startPoint x: 533, startPoint y: 117, endPoint x: 389, endPoint y: 120, distance: 144.0
click at [389, 120] on div "Instagram ******** 台灣 搜尋 8178cd76-c90a-4540-97c7-12da44b86b42 gojim狗俊 42,449 追蹤…" at bounding box center [858, 110] width 1116 height 55
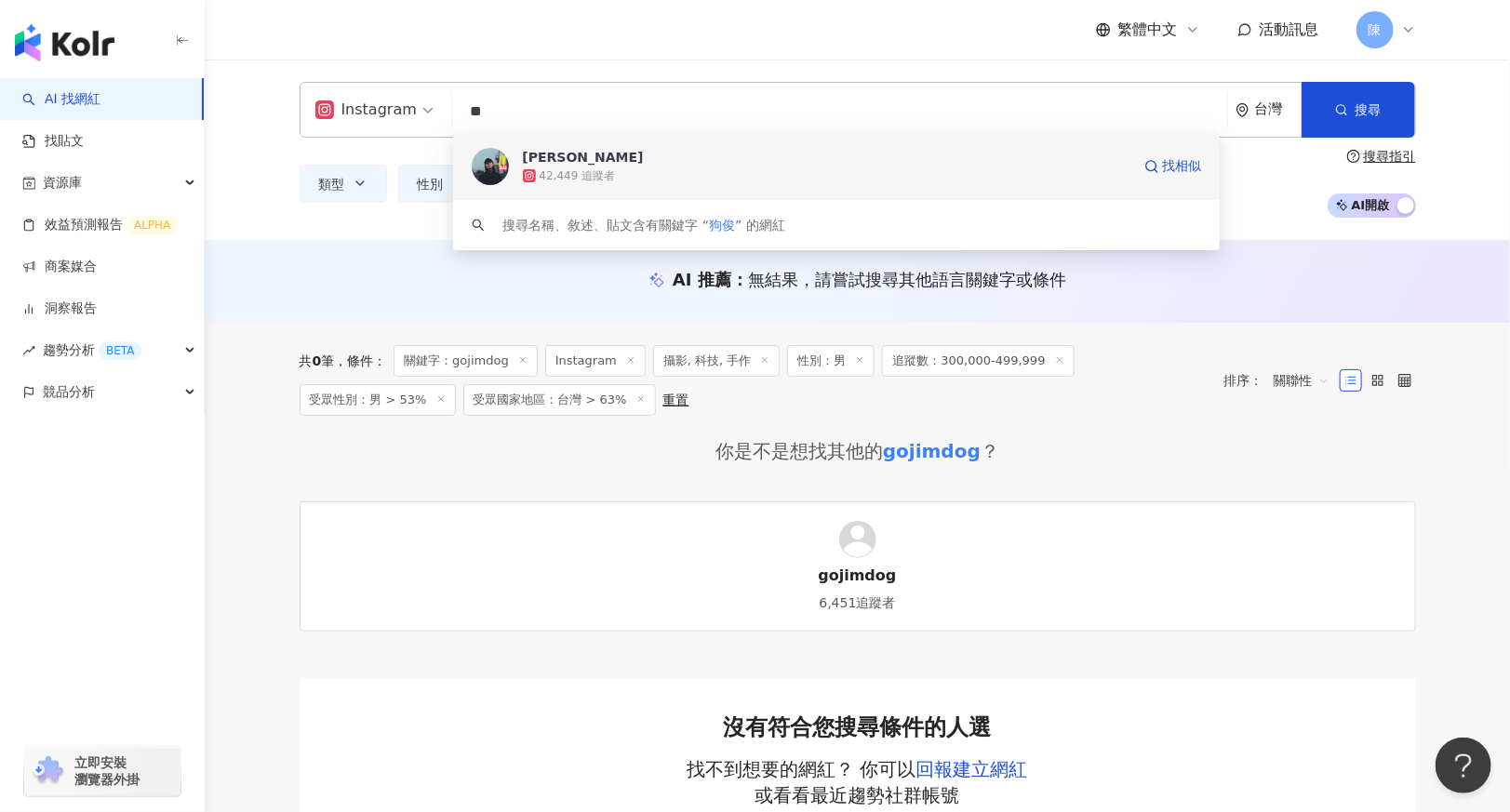
type input "**"
click at [624, 164] on button "互動率" at bounding box center [659, 183] width 101 height 38
click at [656, 158] on span "gojim狗俊" at bounding box center [826, 157] width 608 height 19
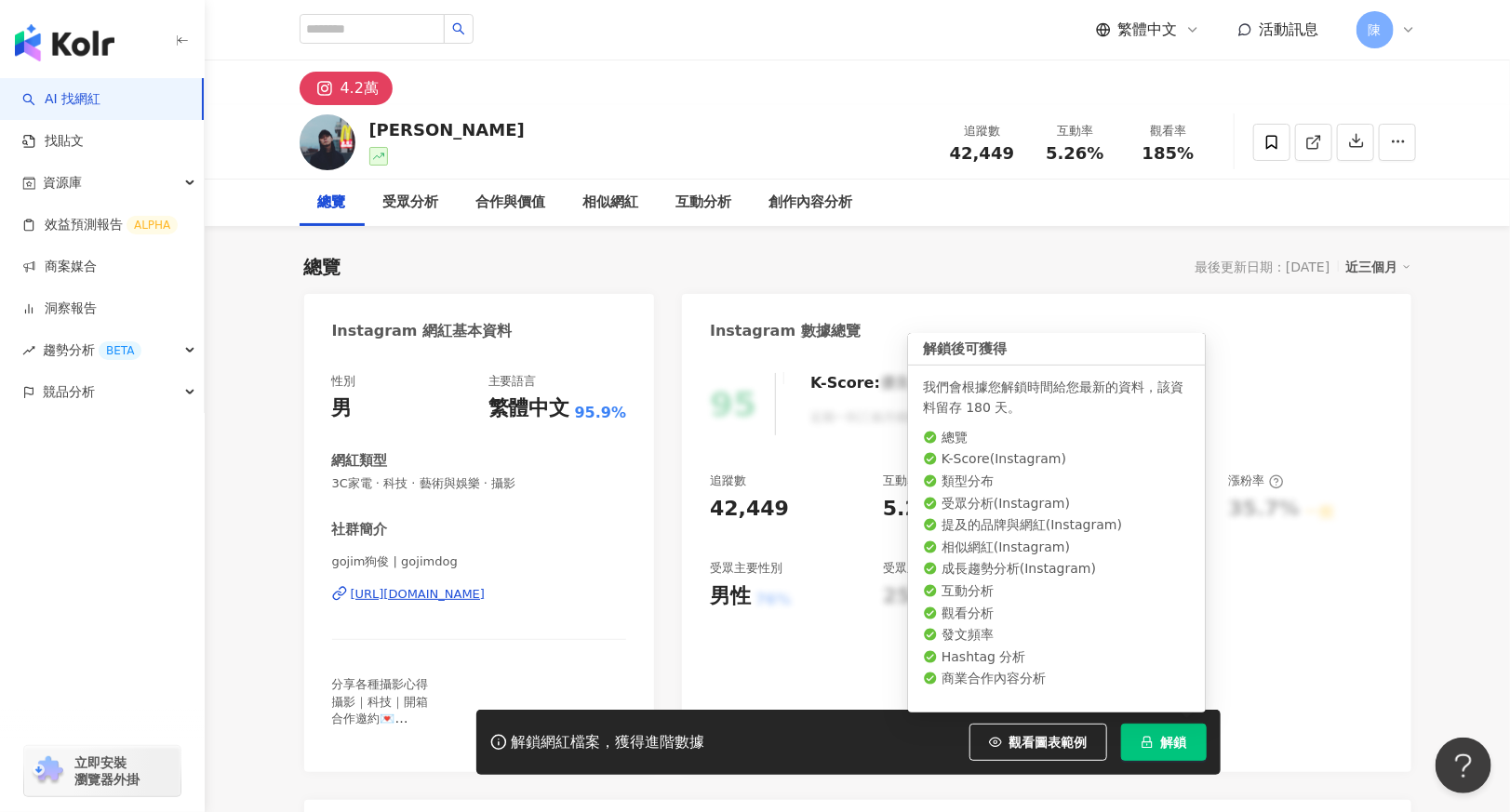
click at [1203, 728] on button "解鎖" at bounding box center [1164, 743] width 86 height 38
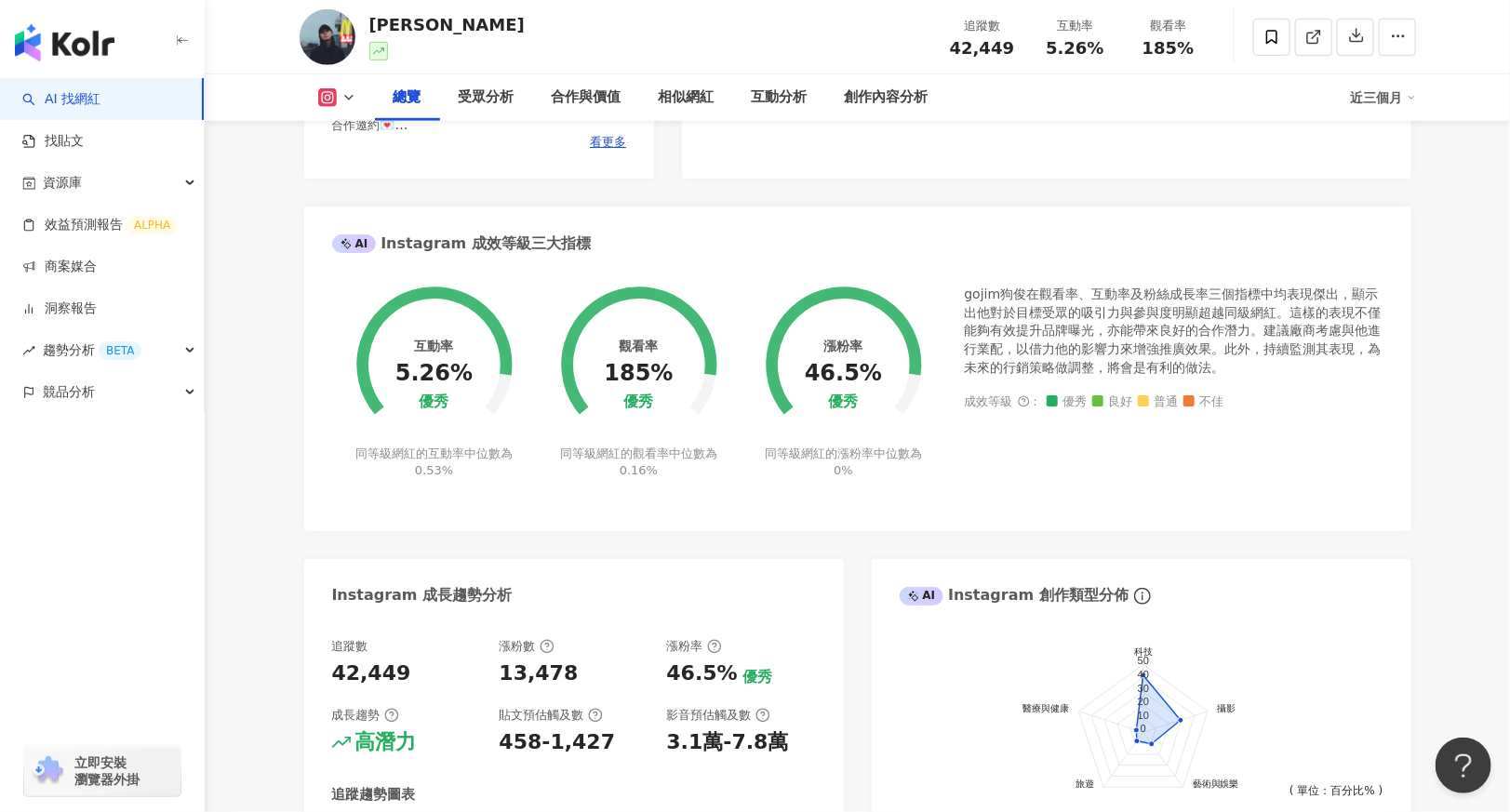
scroll to position [651, 0]
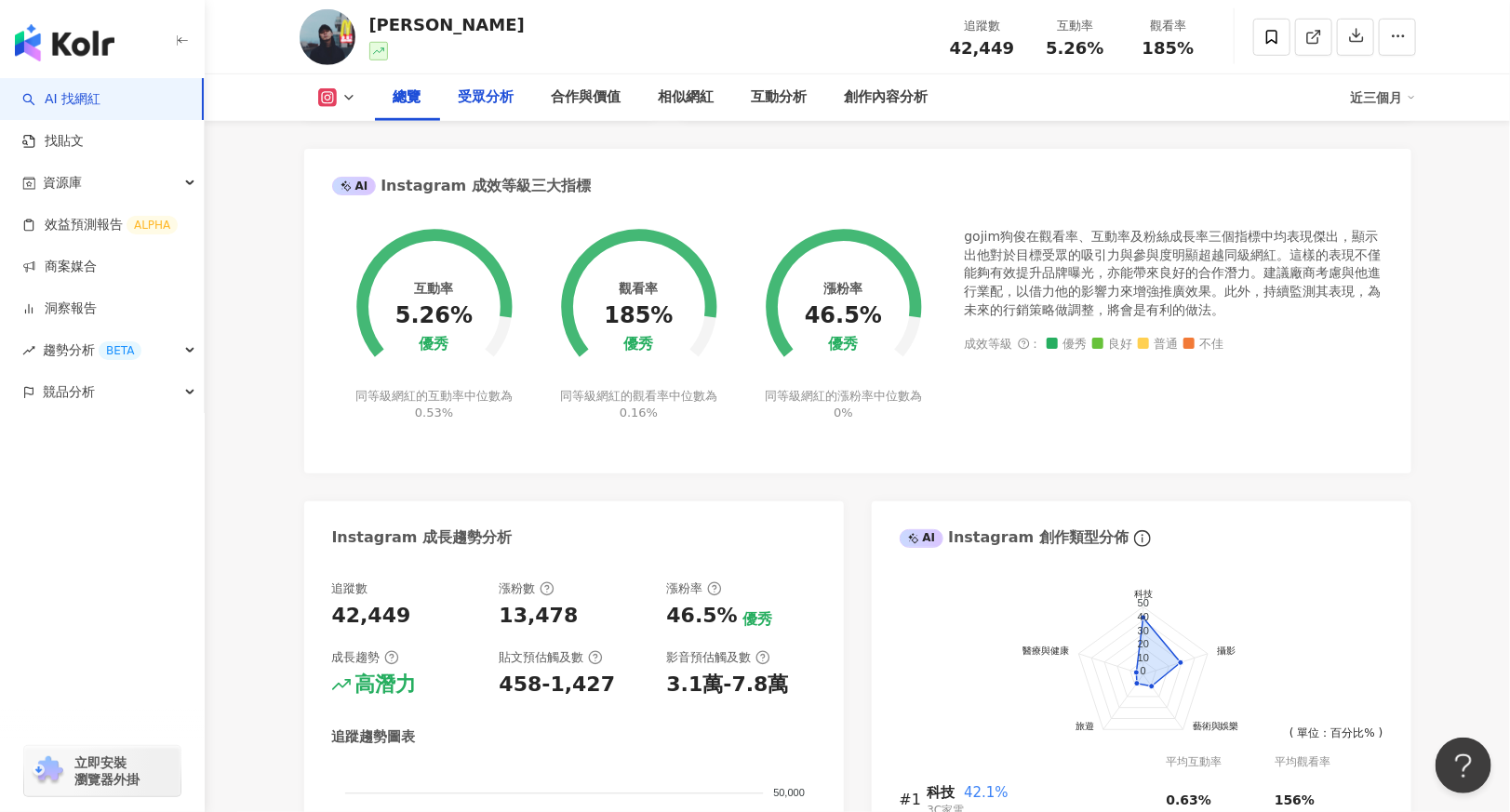
click at [500, 102] on div "受眾分析" at bounding box center [487, 97] width 55 height 23
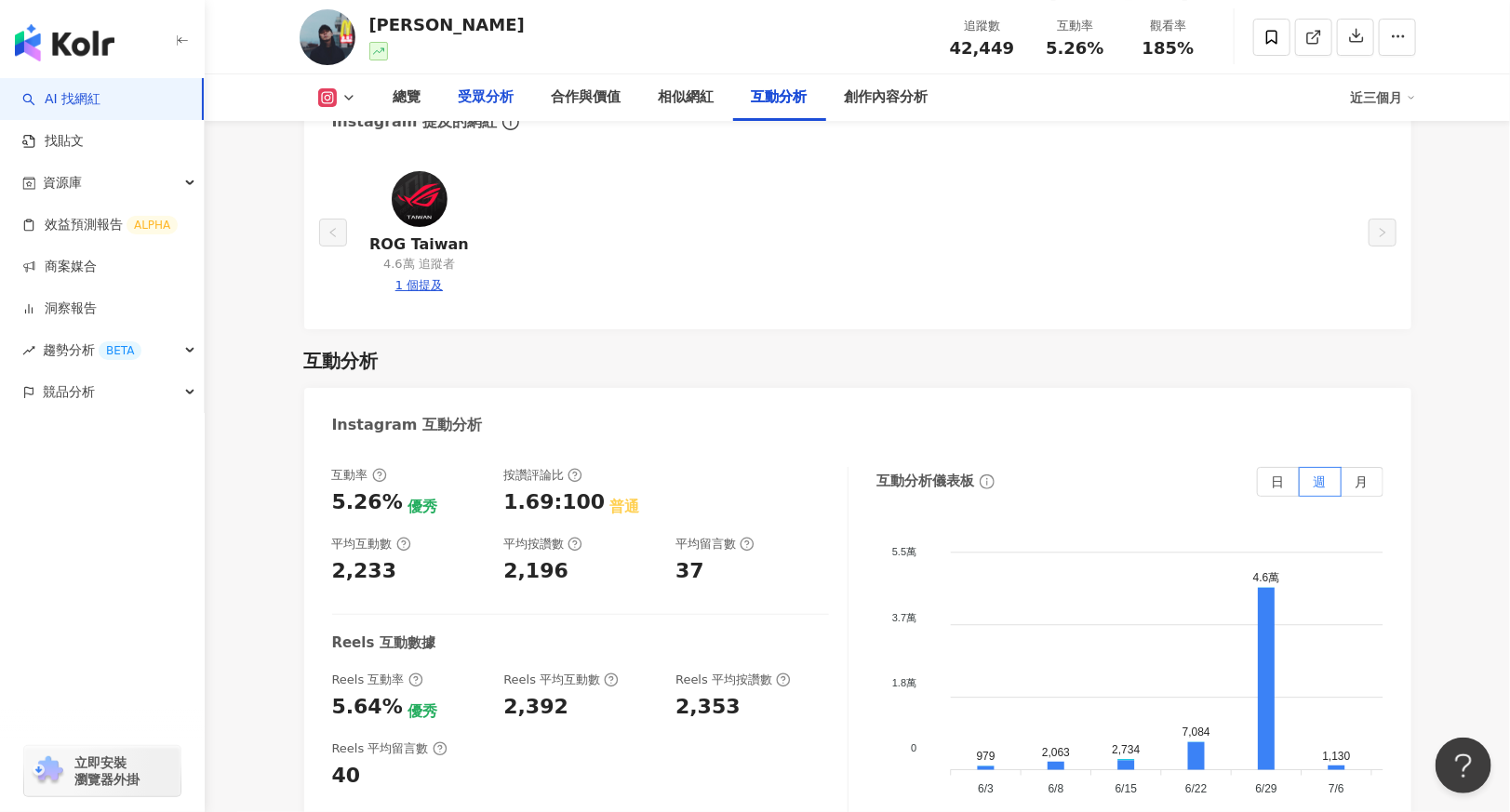
scroll to position [3271, 0]
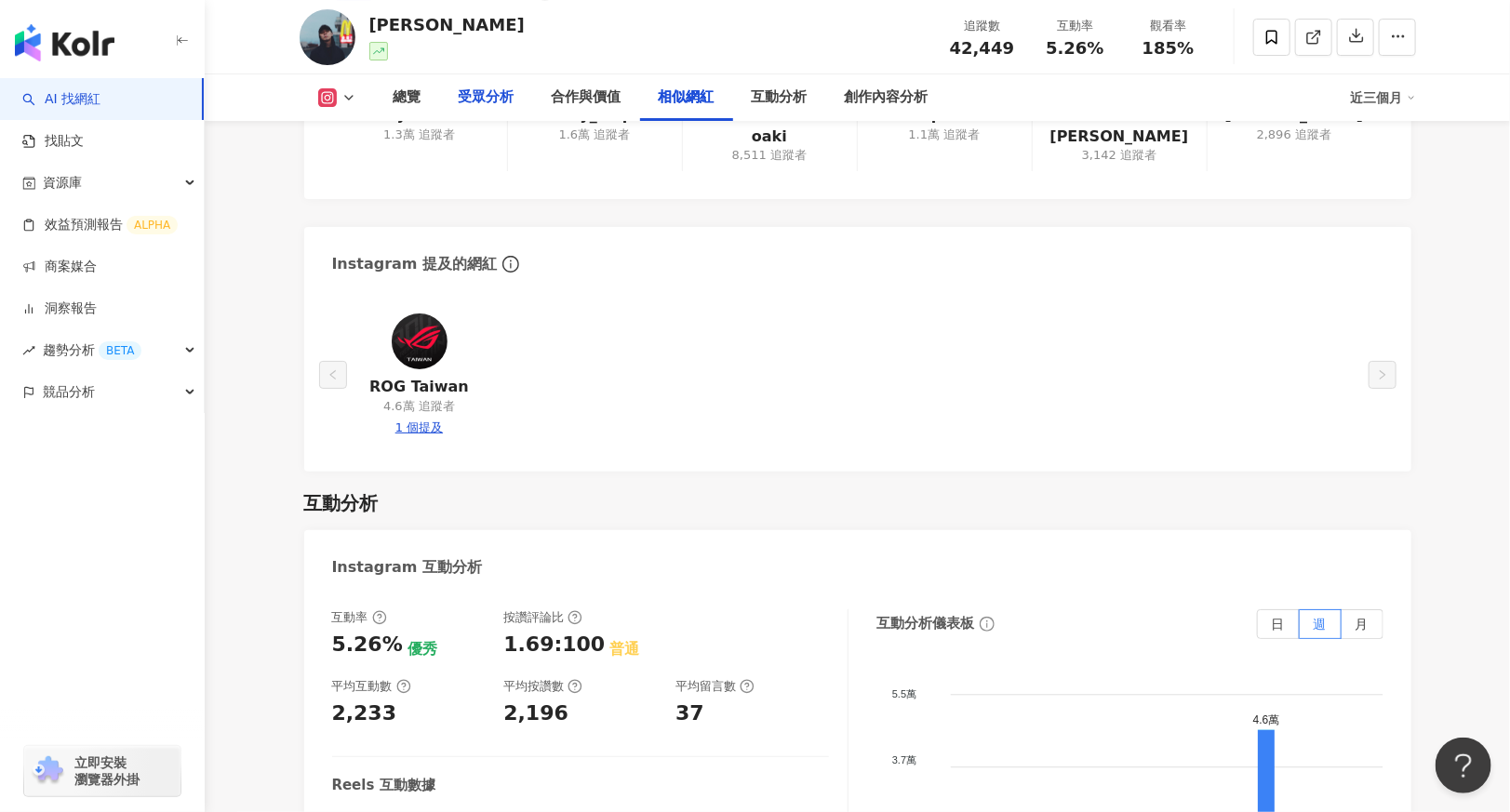
click at [499, 104] on div "受眾分析" at bounding box center [487, 97] width 55 height 23
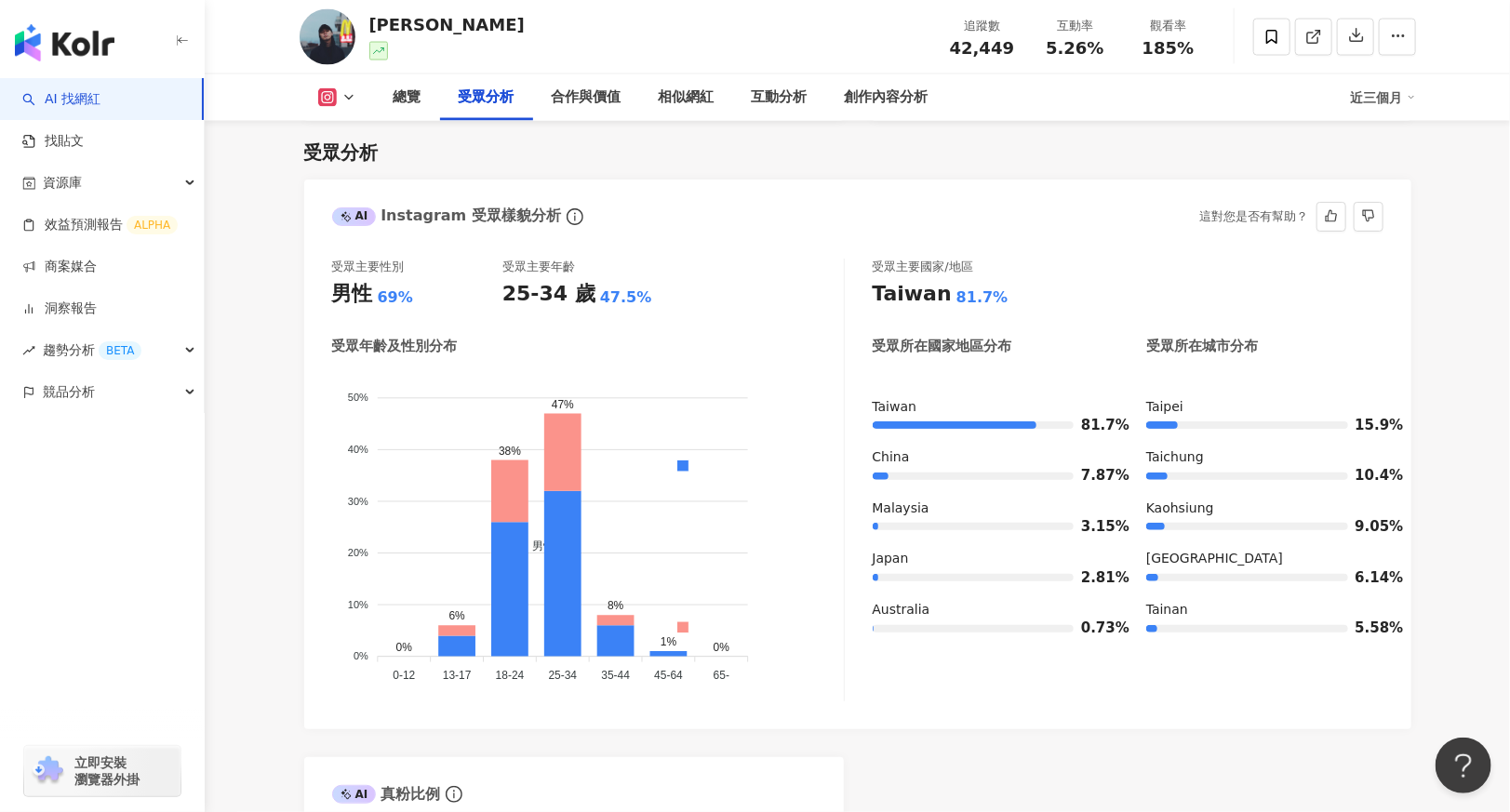
click at [446, 208] on div "AI Instagram 受眾樣貌分析" at bounding box center [446, 216] width 229 height 21
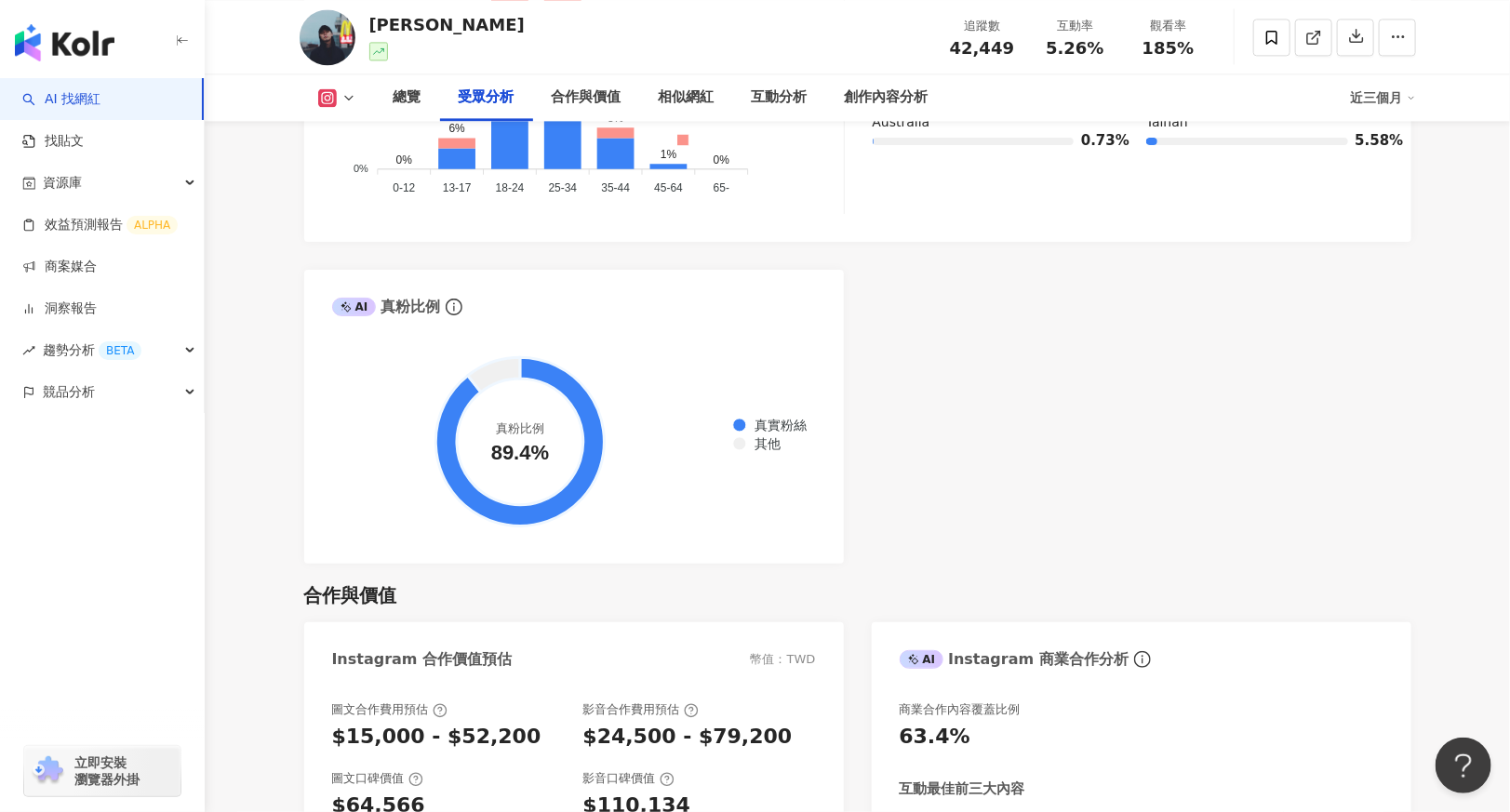
scroll to position [1774, 0]
